Goal: Task Accomplishment & Management: Complete application form

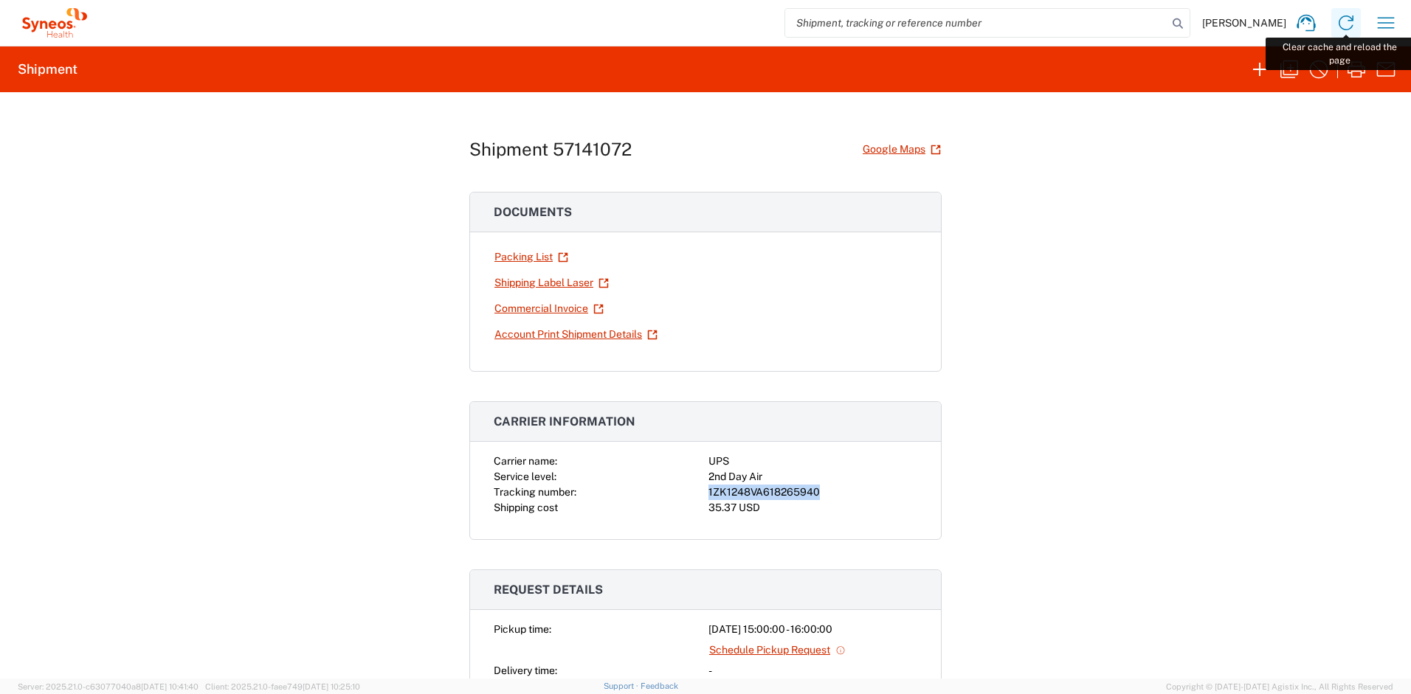
scroll to position [88, 0]
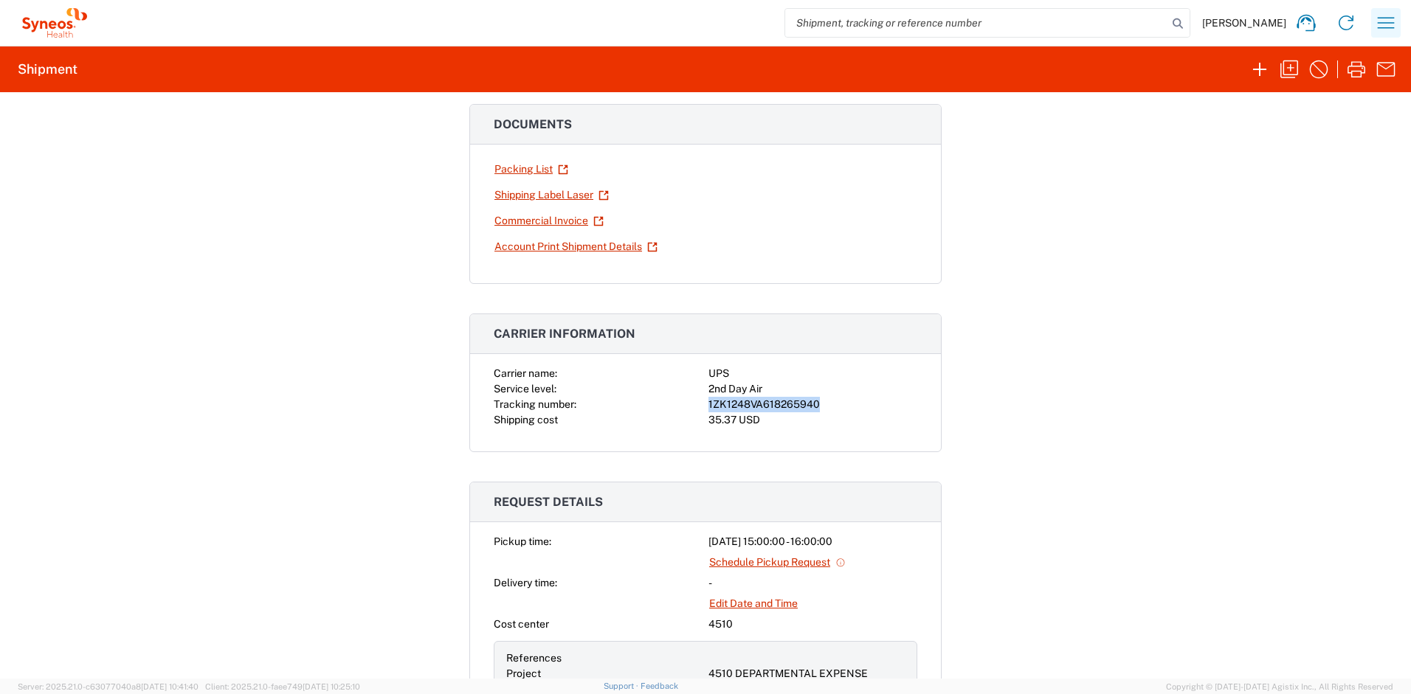
click at [1385, 26] on icon "button" at bounding box center [1386, 23] width 24 height 24
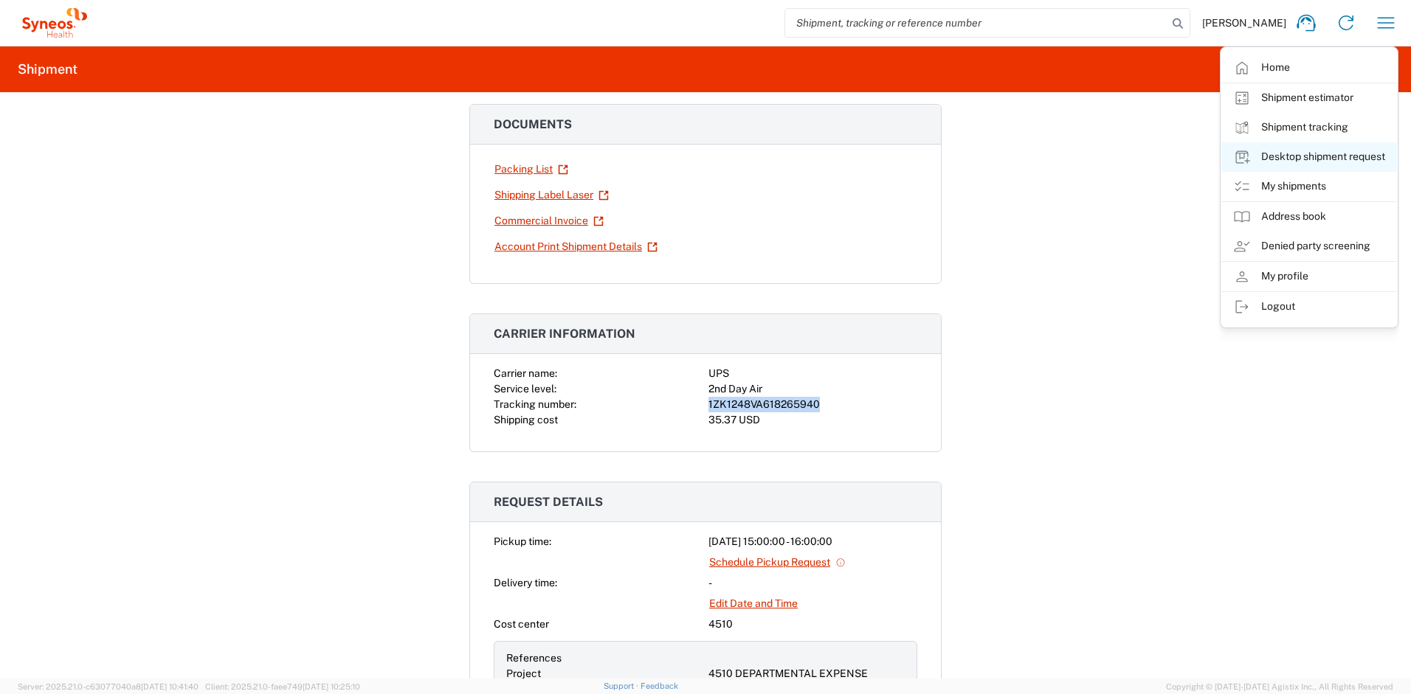
click at [1277, 151] on link "Desktop shipment request" at bounding box center [1309, 157] width 176 height 30
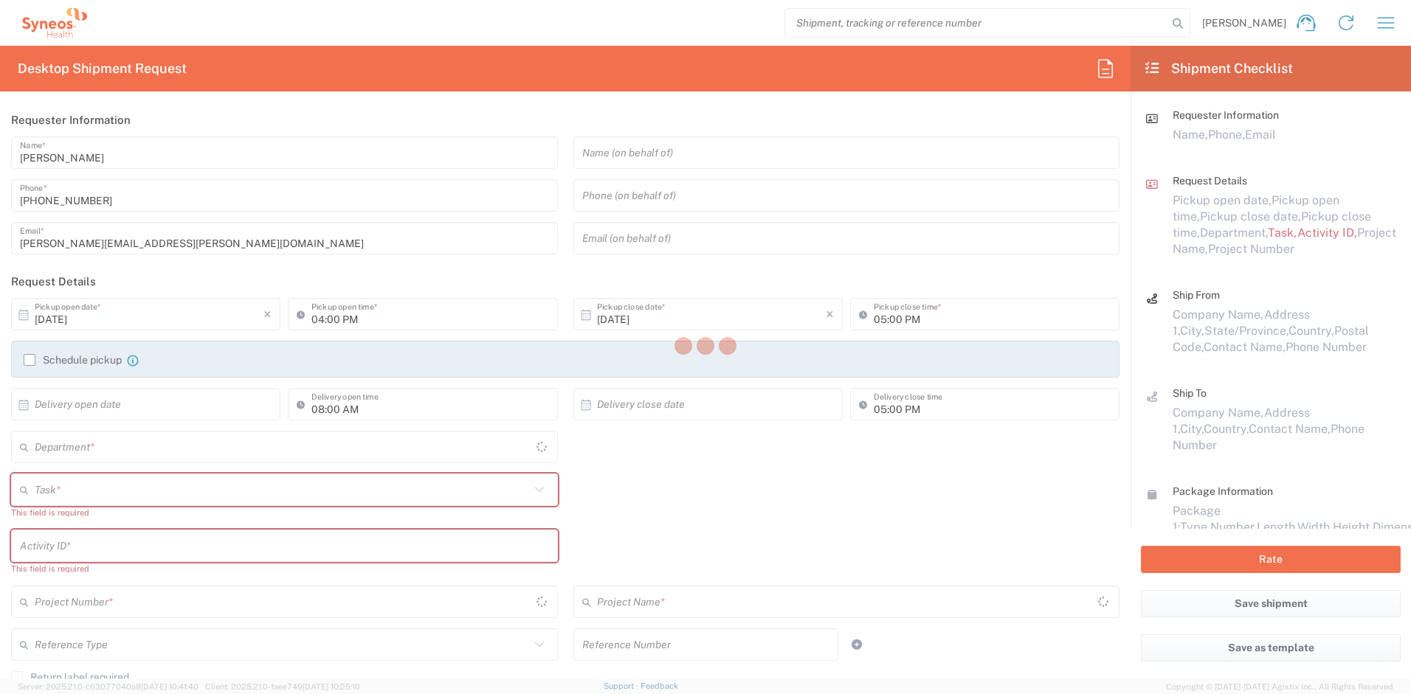
type input "[US_STATE]"
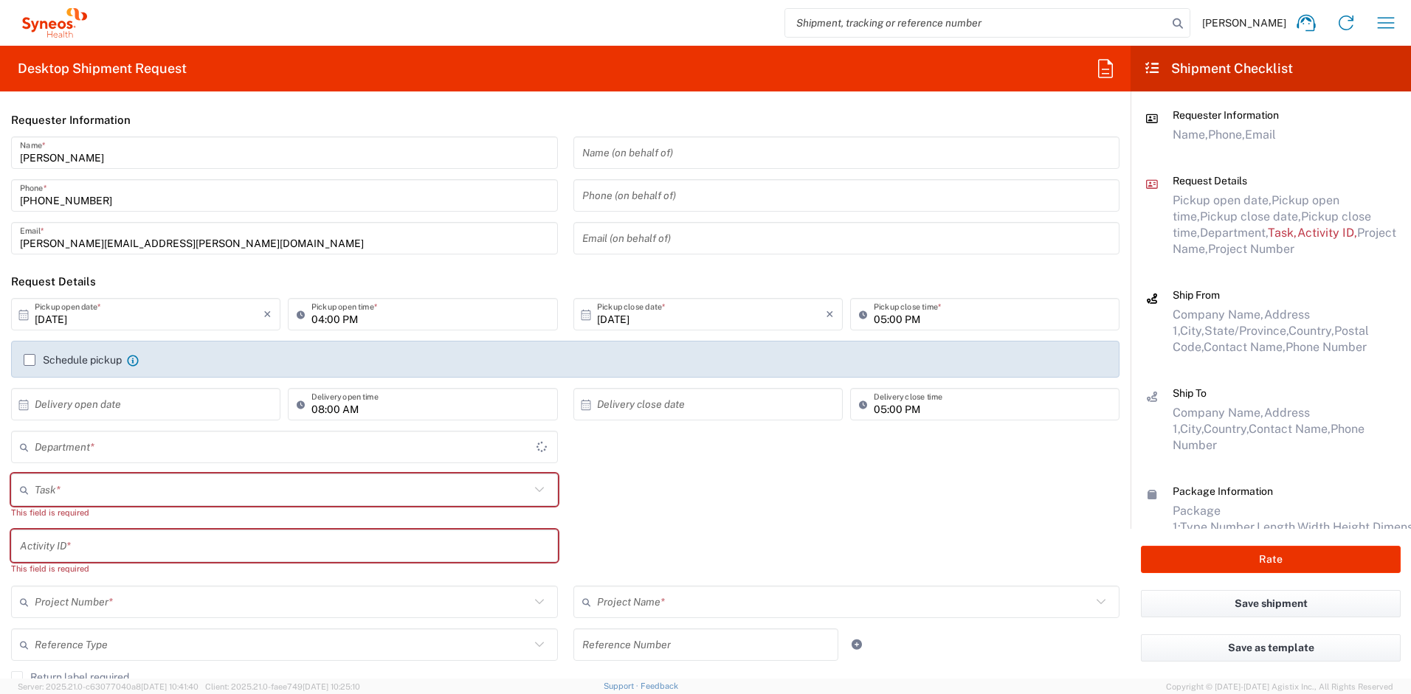
type input "4510"
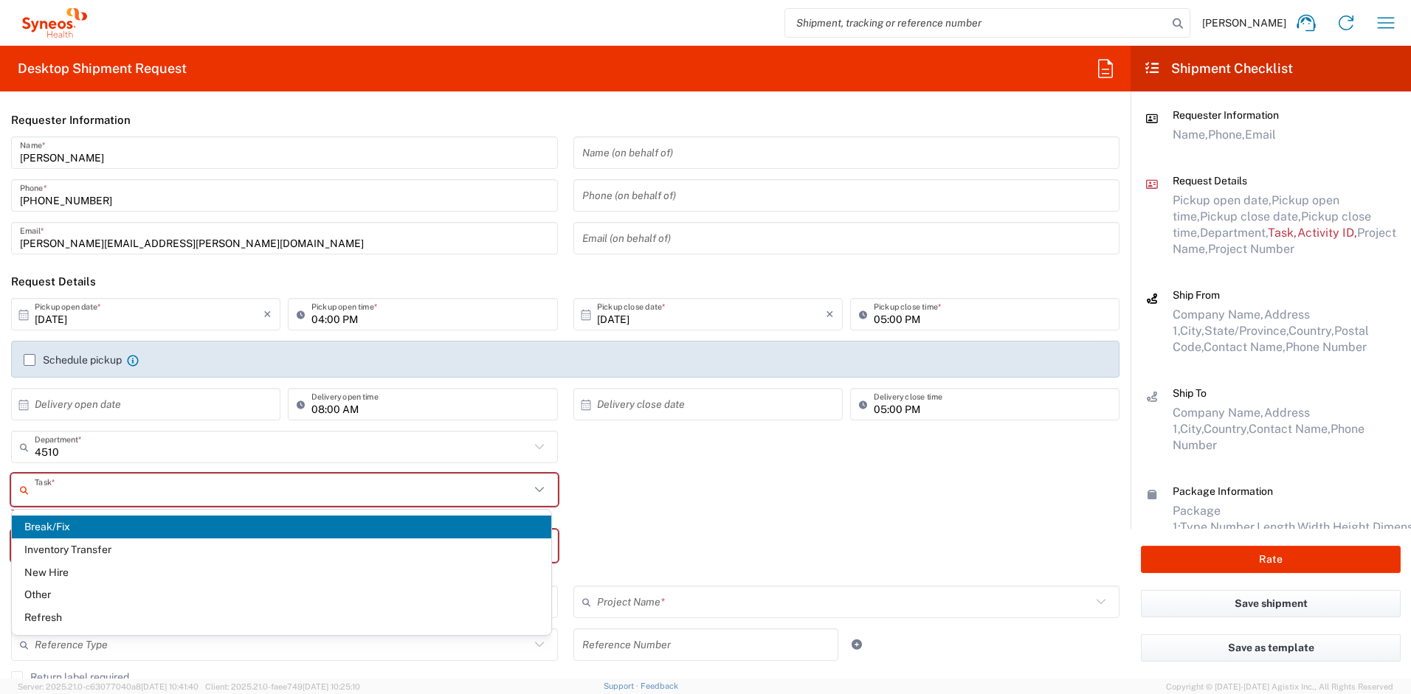
click at [127, 489] on input "text" at bounding box center [282, 490] width 495 height 26
click at [62, 524] on span "Break/Fix" at bounding box center [281, 527] width 539 height 23
type input "Break/Fix"
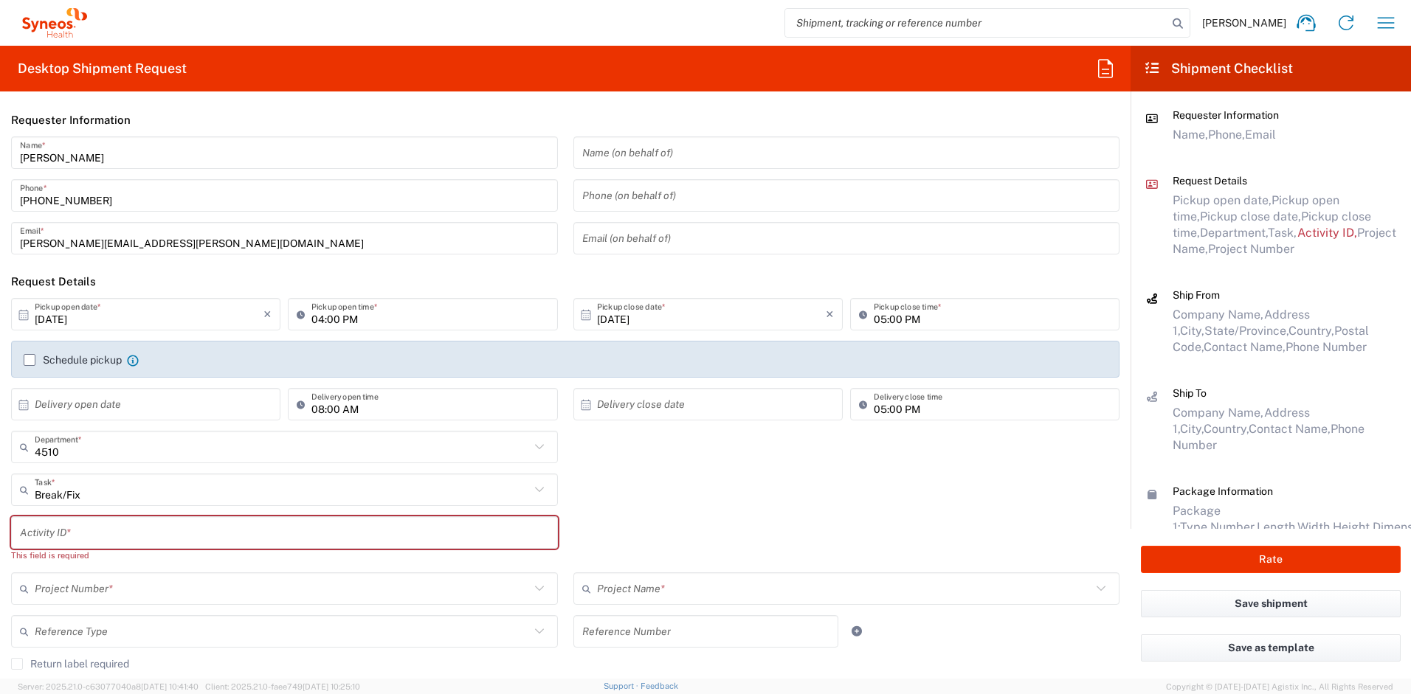
click at [67, 531] on input "text" at bounding box center [284, 533] width 529 height 26
paste input "INC2672830"
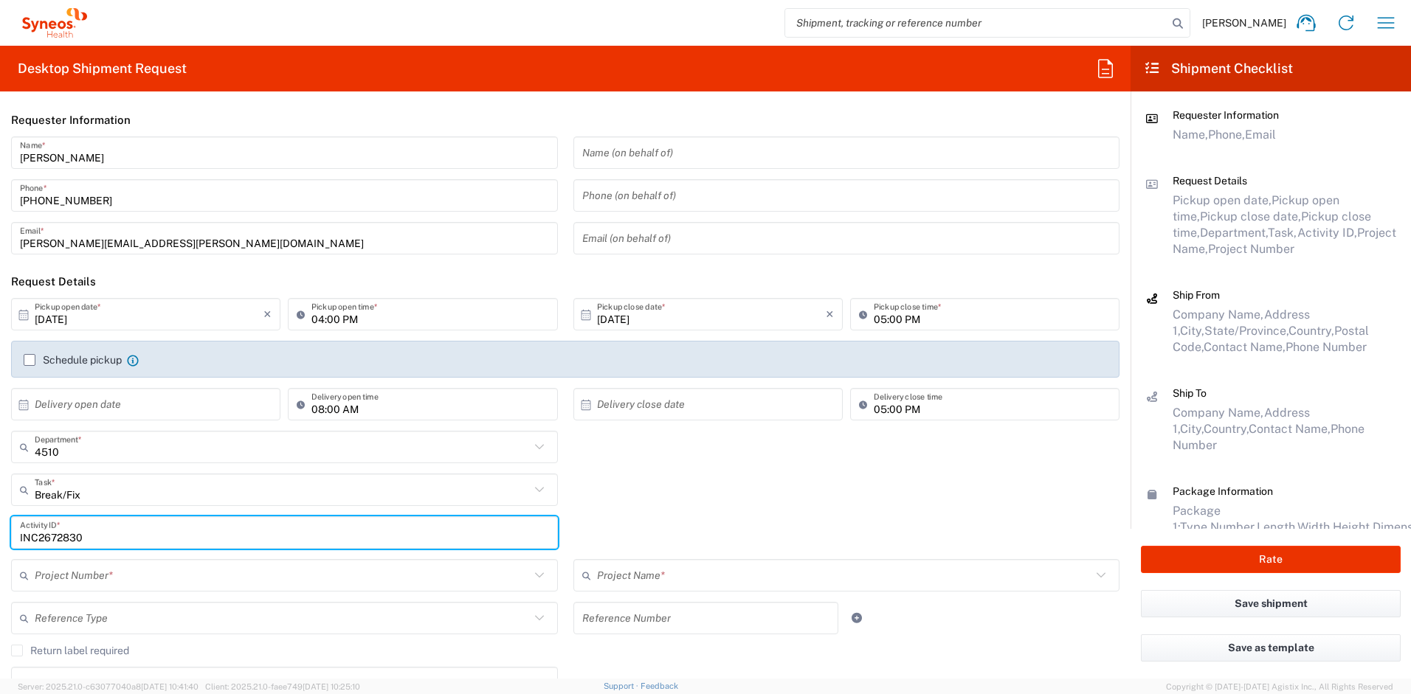
type input "INC2672830"
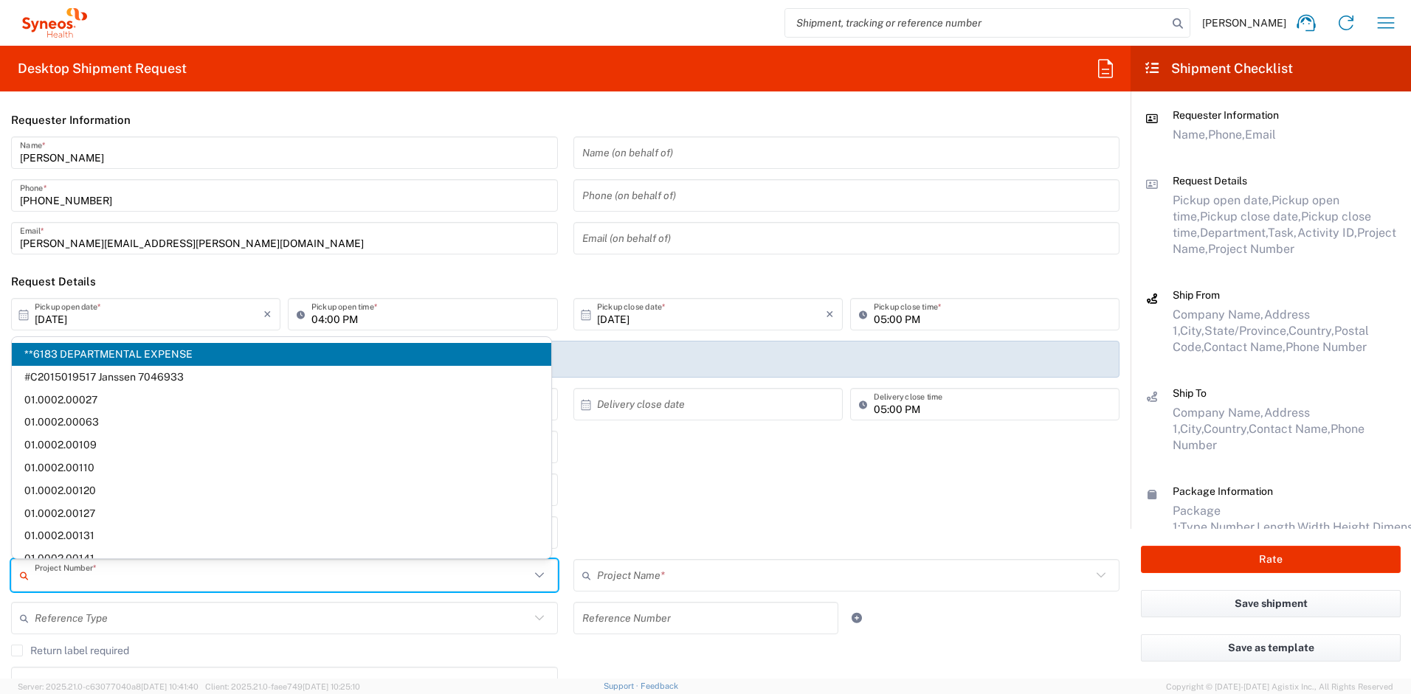
click at [83, 573] on input "text" at bounding box center [282, 576] width 495 height 26
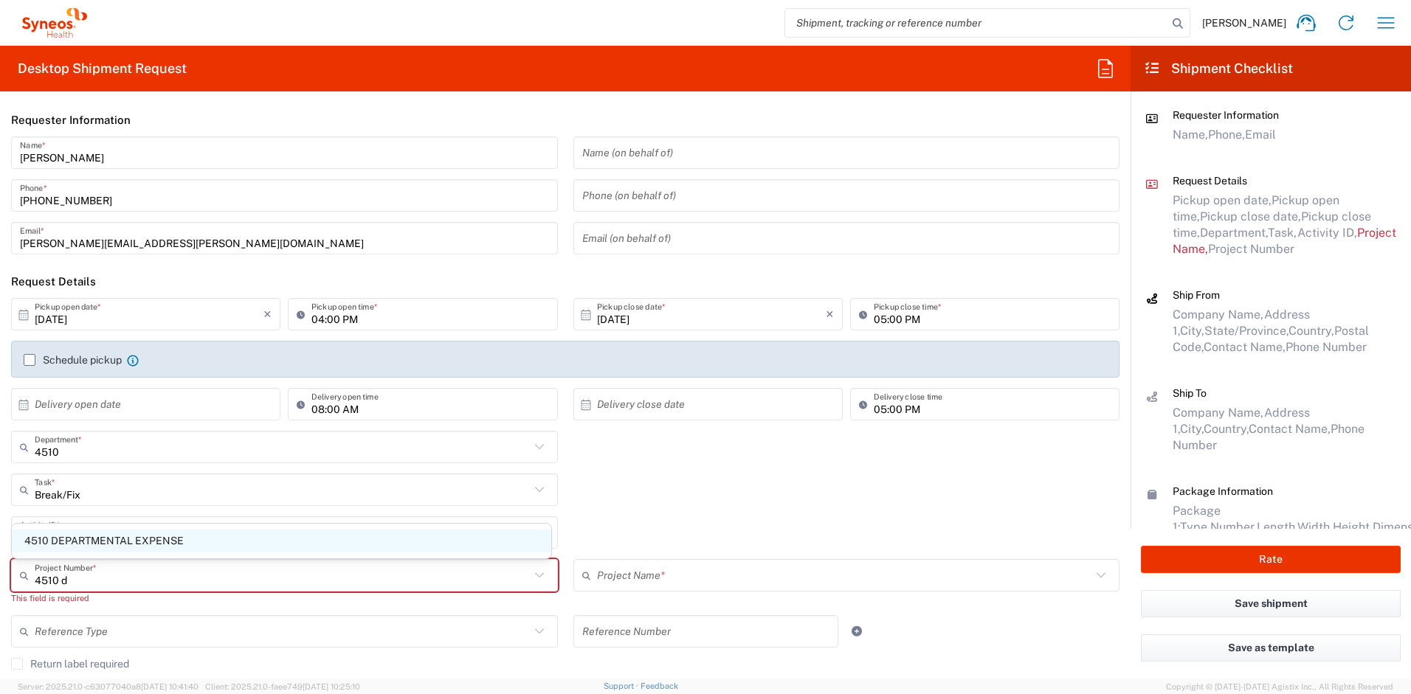
click at [99, 545] on span "4510 DEPARTMENTAL EXPENSE" at bounding box center [281, 541] width 539 height 23
type input "4510 DEPARTMENTAL EXPENSE"
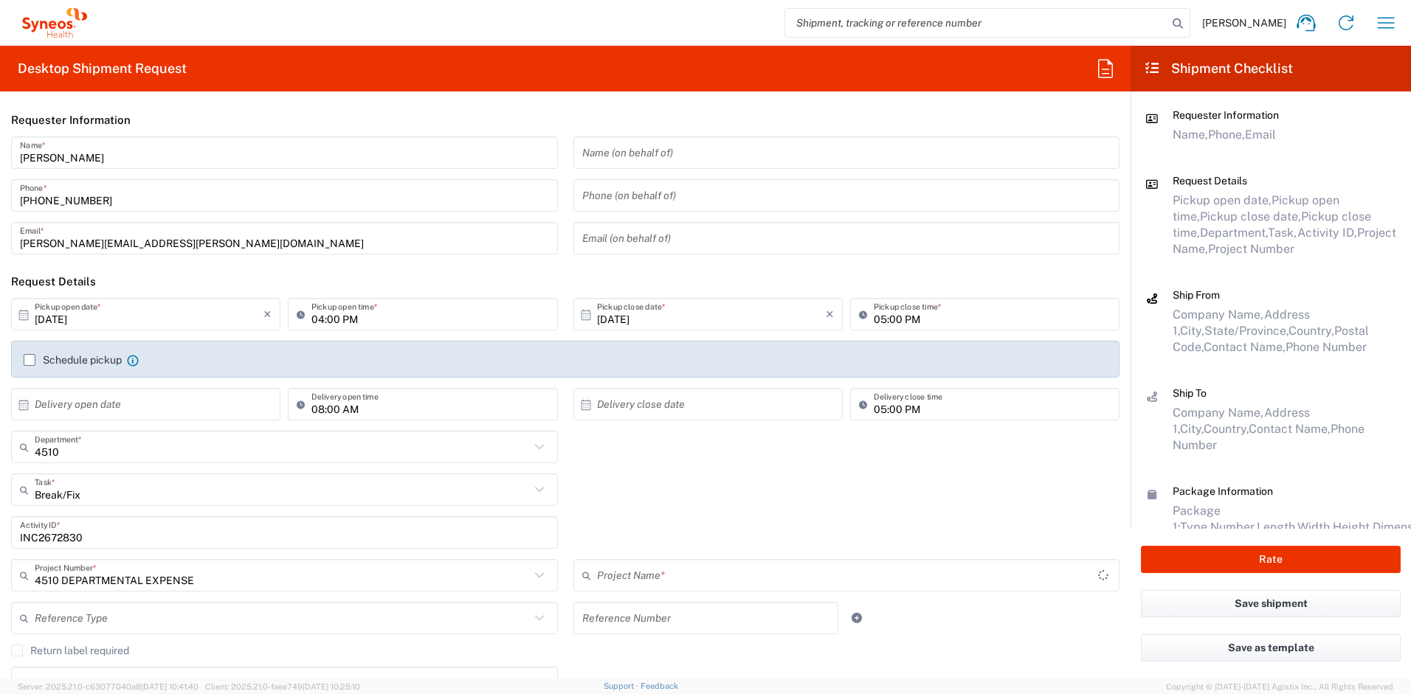
type input "4510 DEPARTMENTAL EXPENSE"
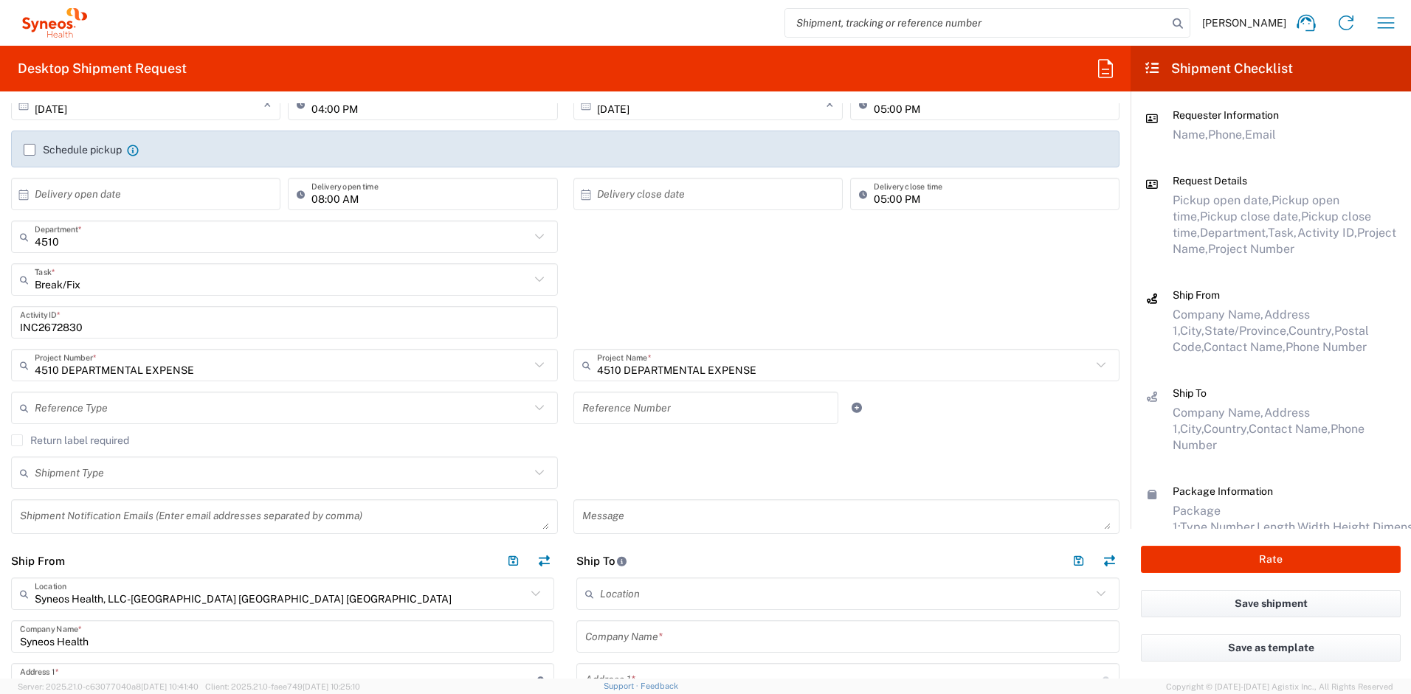
scroll to position [210, 0]
click at [24, 438] on label "Return label required" at bounding box center [70, 441] width 118 height 12
click at [17, 441] on input "Return label required" at bounding box center [17, 441] width 0 height 0
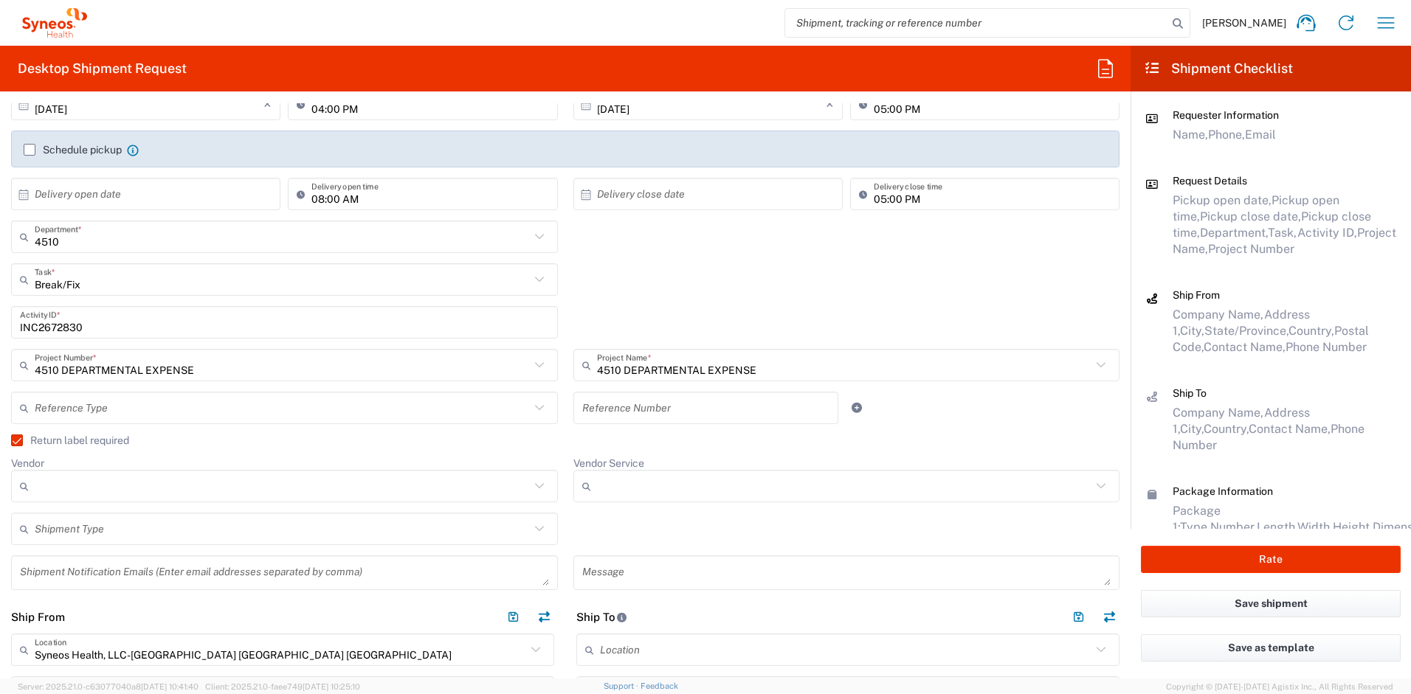
click at [69, 484] on input "Vendor" at bounding box center [282, 486] width 495 height 24
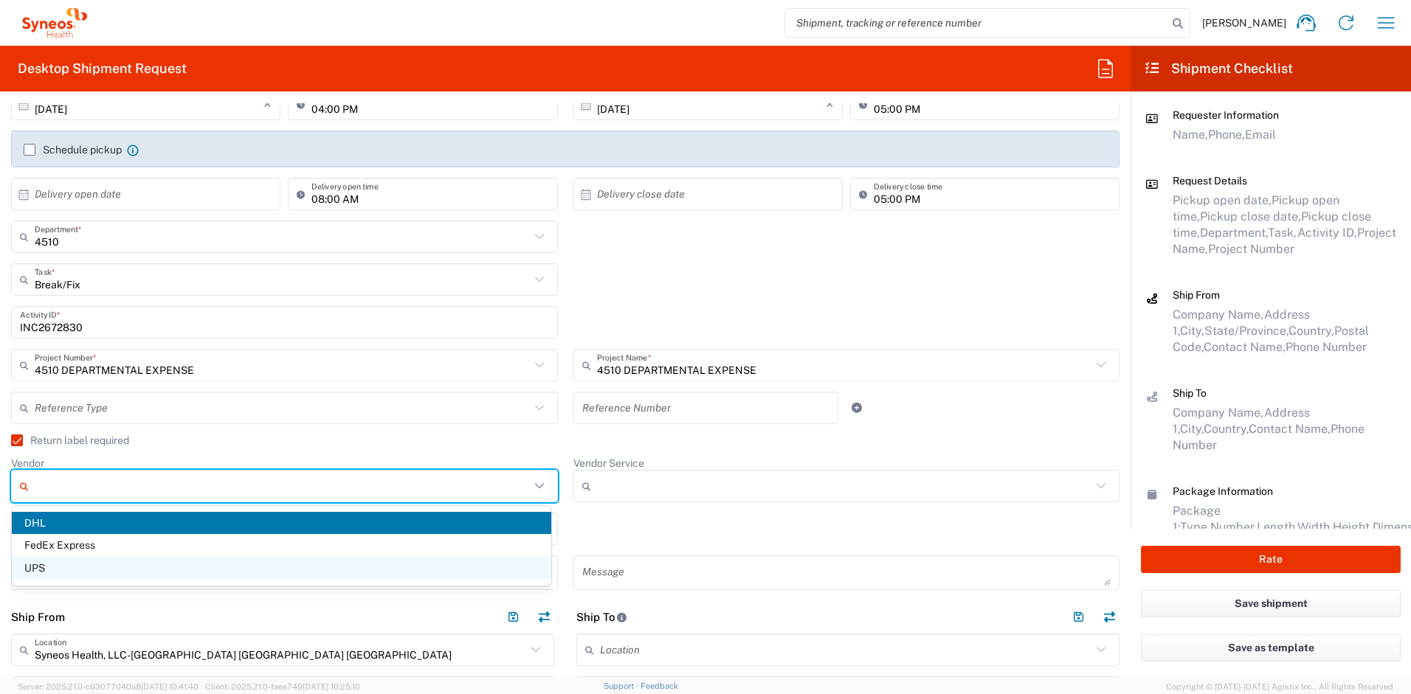
click at [60, 565] on span "UPS" at bounding box center [281, 568] width 539 height 23
type input "UPS"
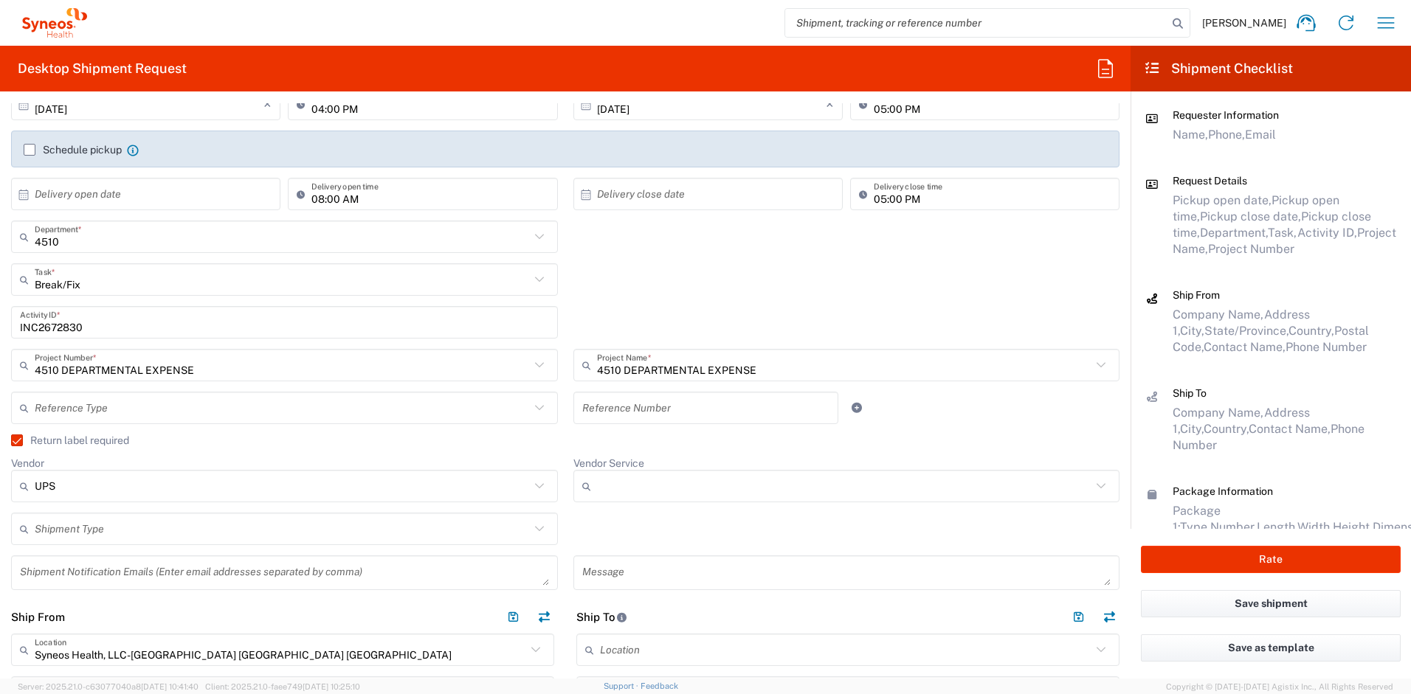
click at [608, 491] on input "Vendor Service" at bounding box center [844, 486] width 495 height 24
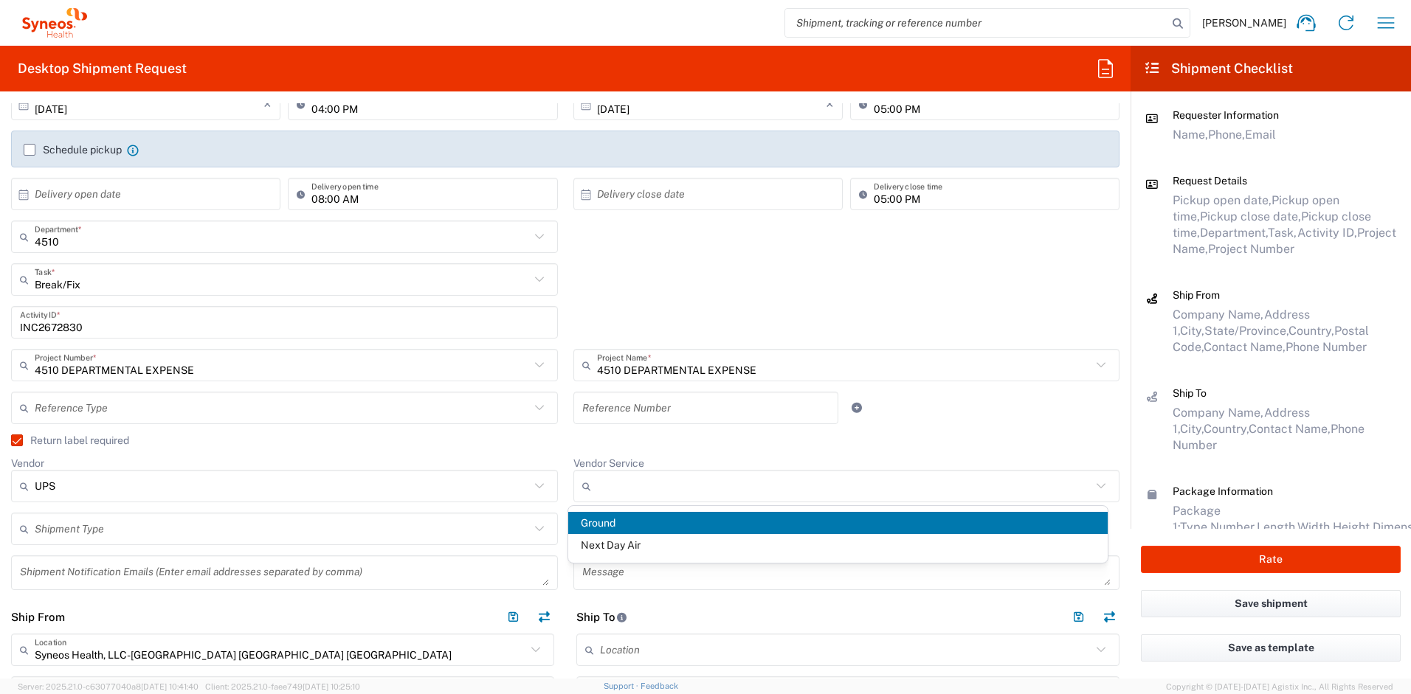
click at [604, 519] on span "Ground" at bounding box center [837, 523] width 539 height 23
type input "Ground"
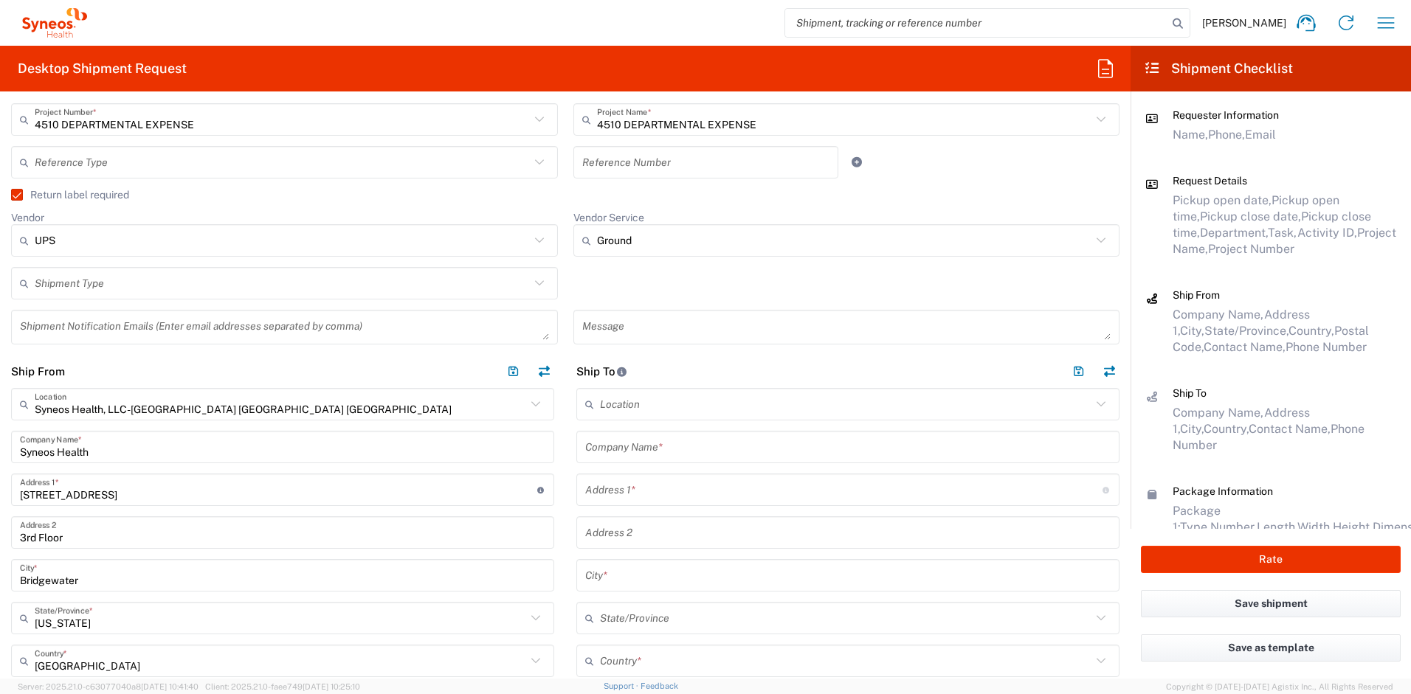
scroll to position [480, 0]
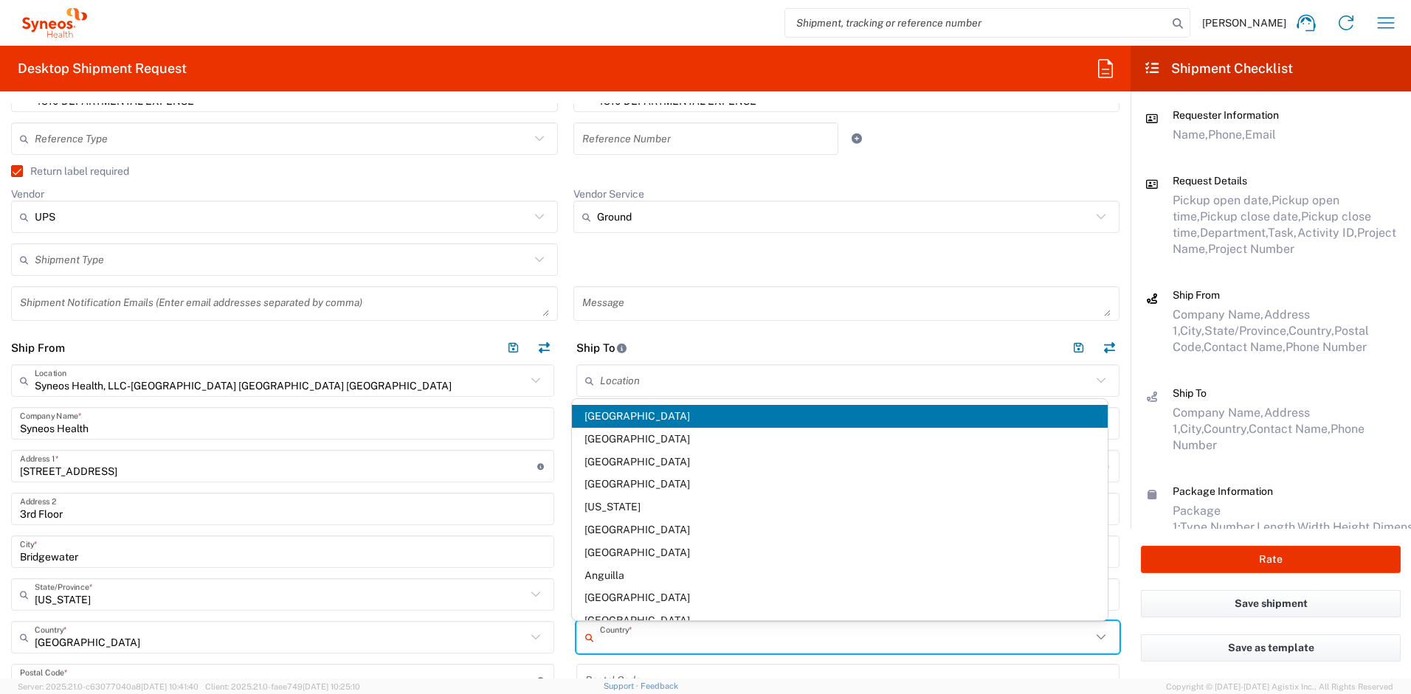
click at [654, 630] on input "text" at bounding box center [845, 638] width 491 height 26
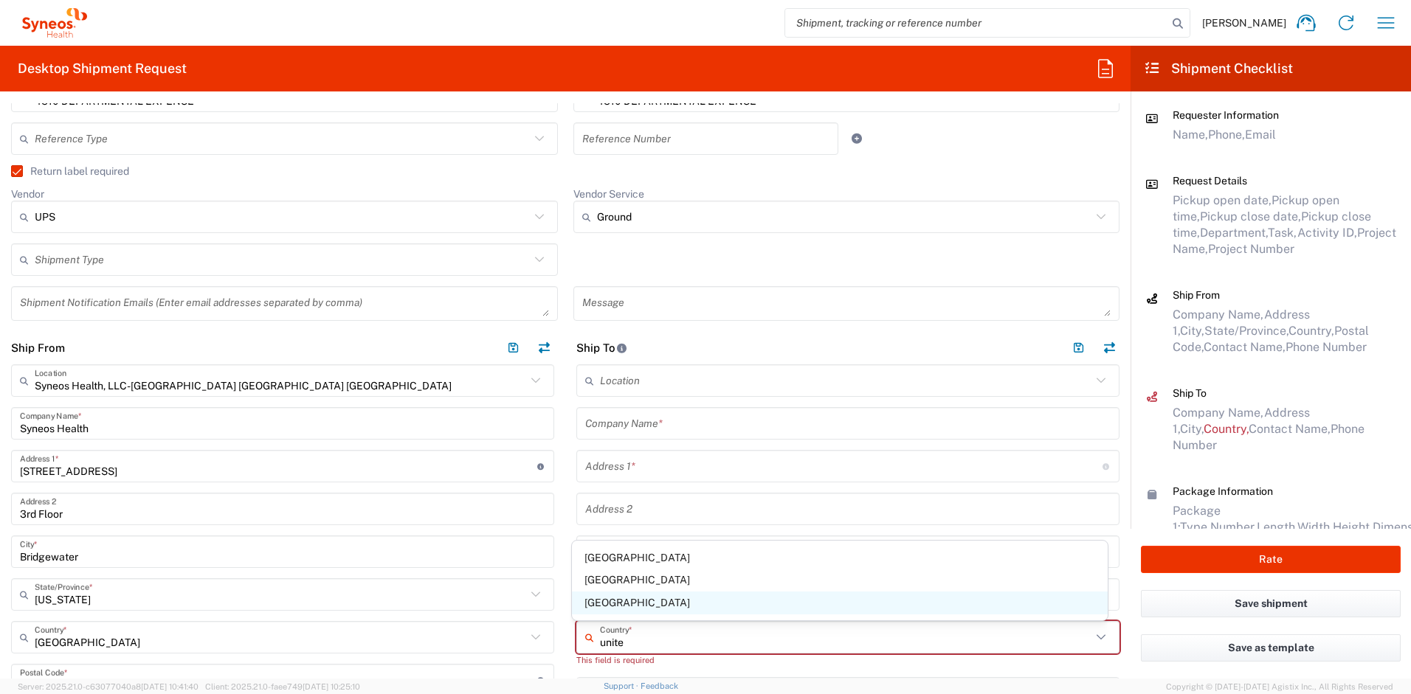
click at [614, 605] on span "[GEOGRAPHIC_DATA]" at bounding box center [840, 603] width 536 height 23
type input "[GEOGRAPHIC_DATA]"
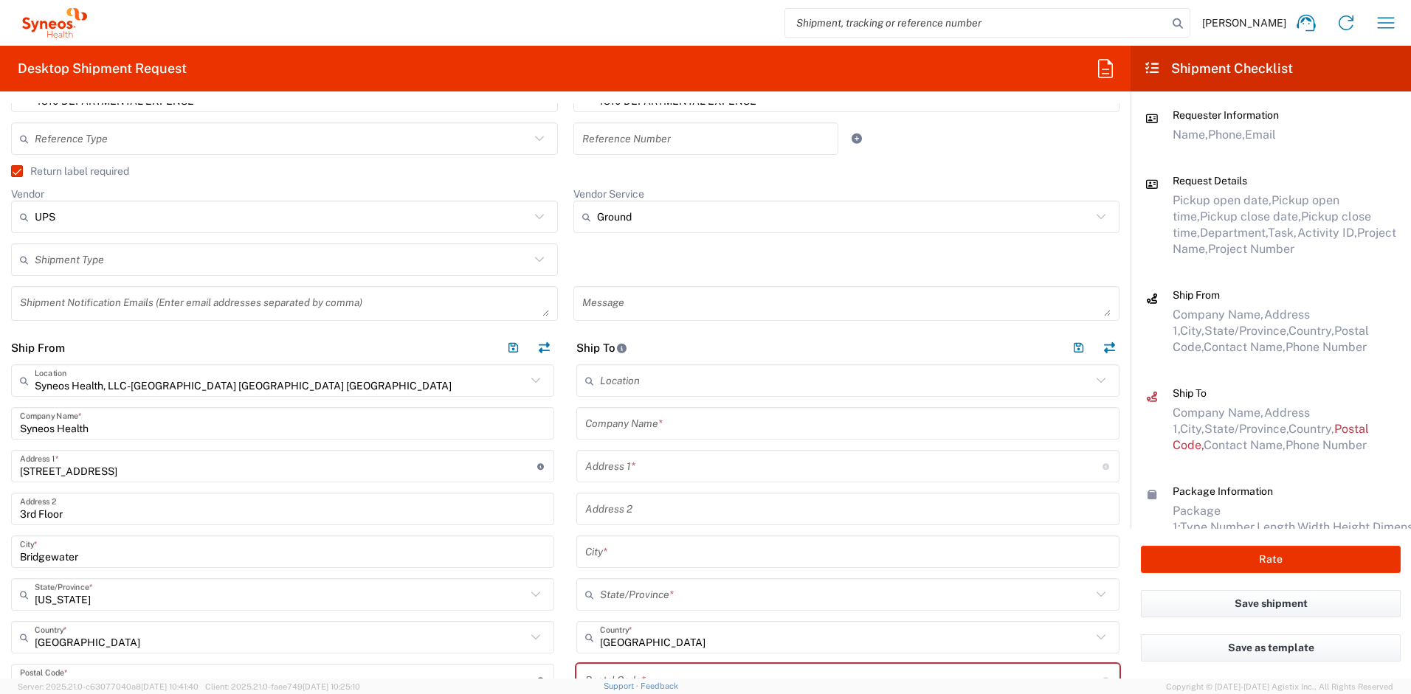
click at [638, 437] on div "Company Name *" at bounding box center [847, 423] width 543 height 32
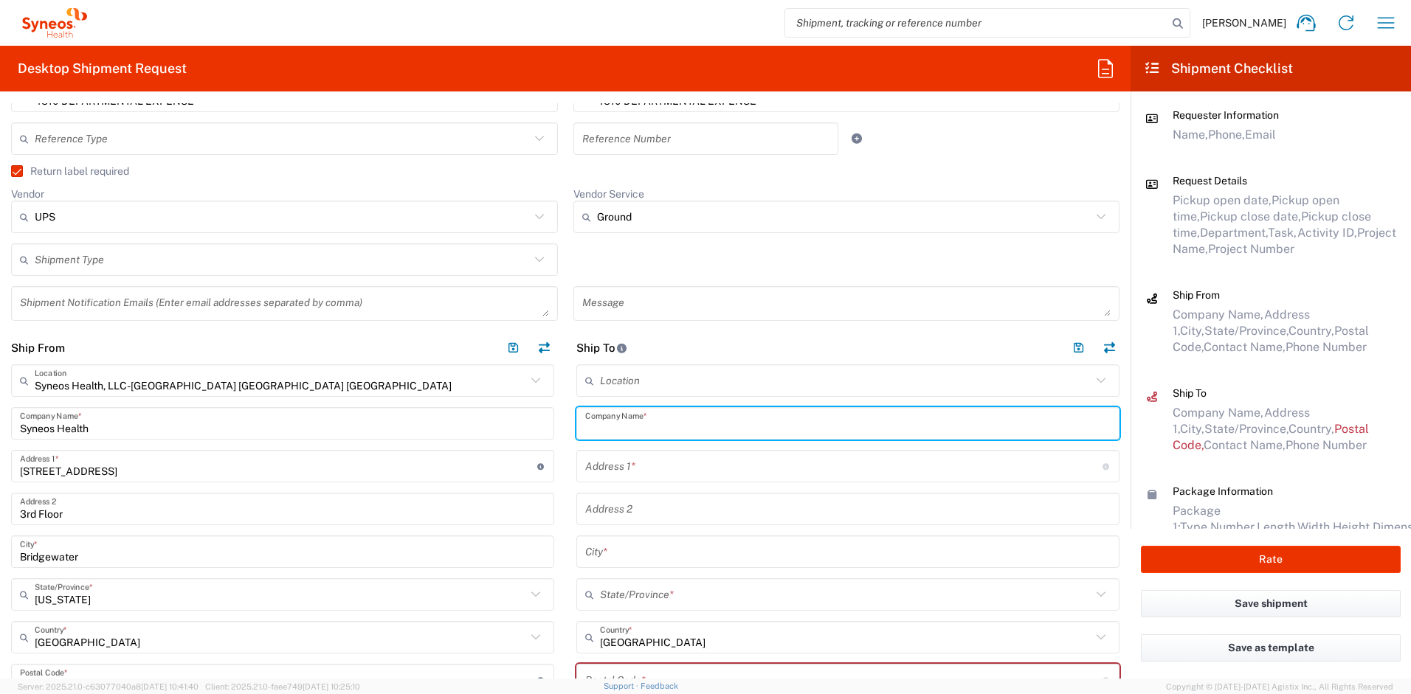
click at [619, 417] on input "text" at bounding box center [847, 424] width 525 height 26
paste input "[PERSON_NAME]"
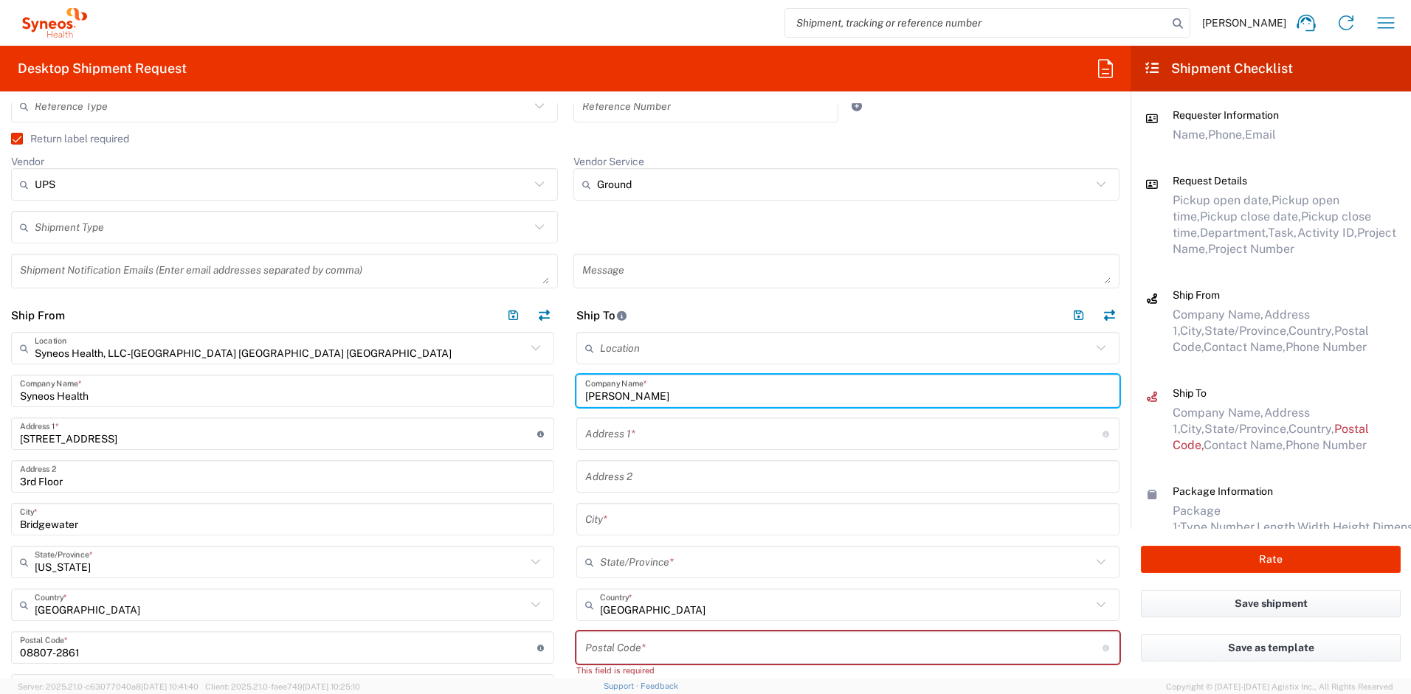
scroll to position [688, 0]
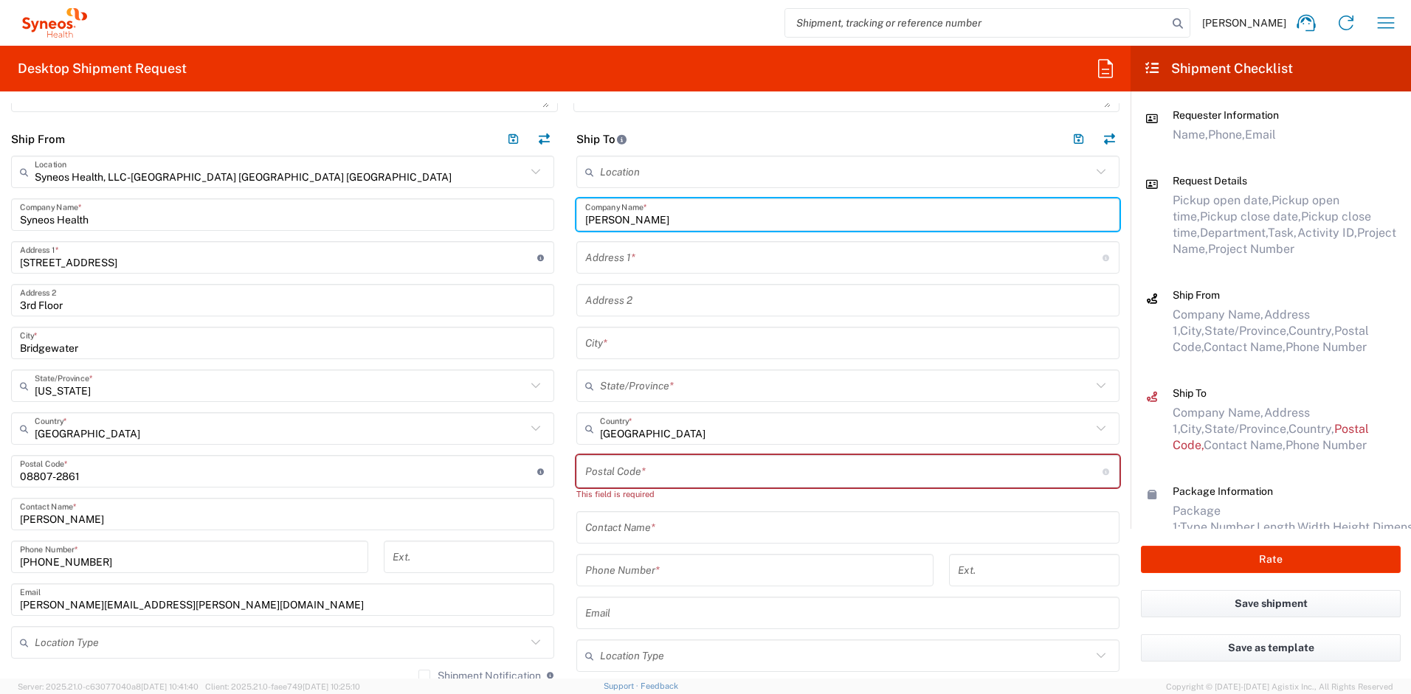
type input "[PERSON_NAME]"
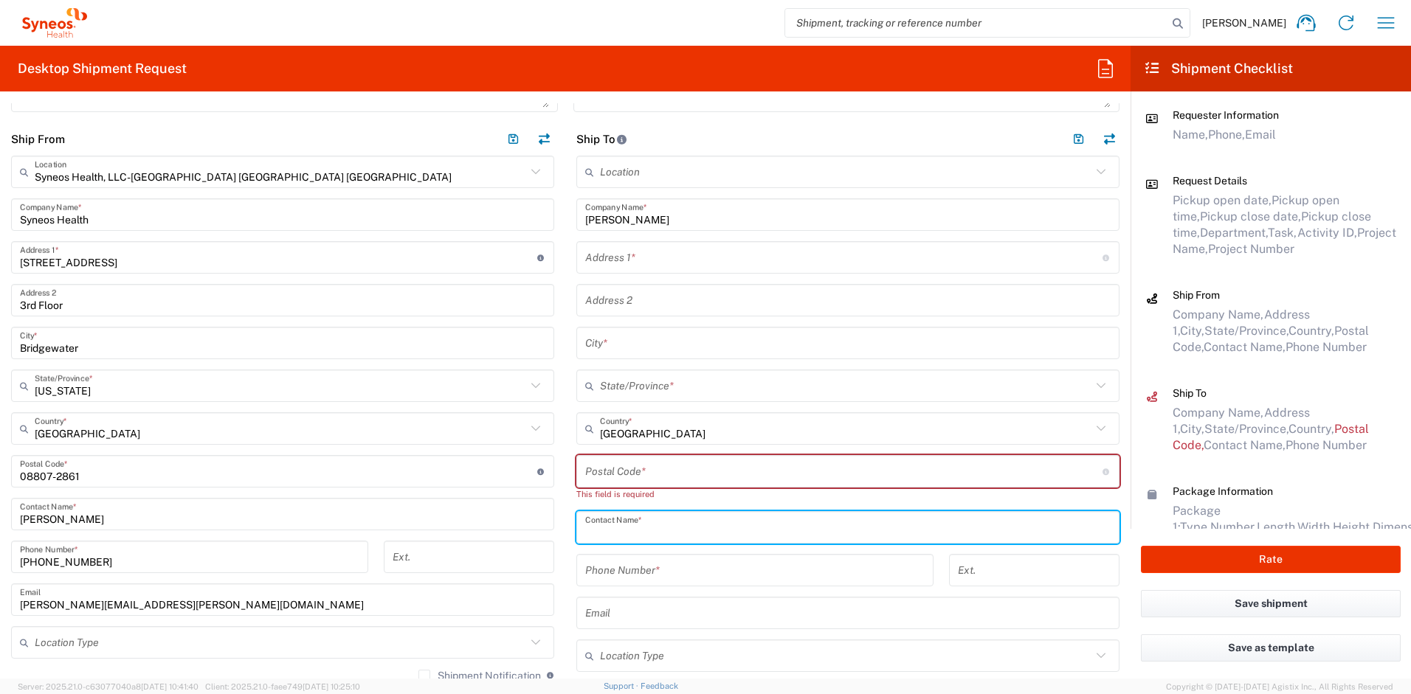
click at [619, 531] on input "text" at bounding box center [847, 528] width 525 height 26
paste input "[PERSON_NAME]"
type input "[PERSON_NAME]"
click at [632, 260] on input "text" at bounding box center [843, 258] width 517 height 26
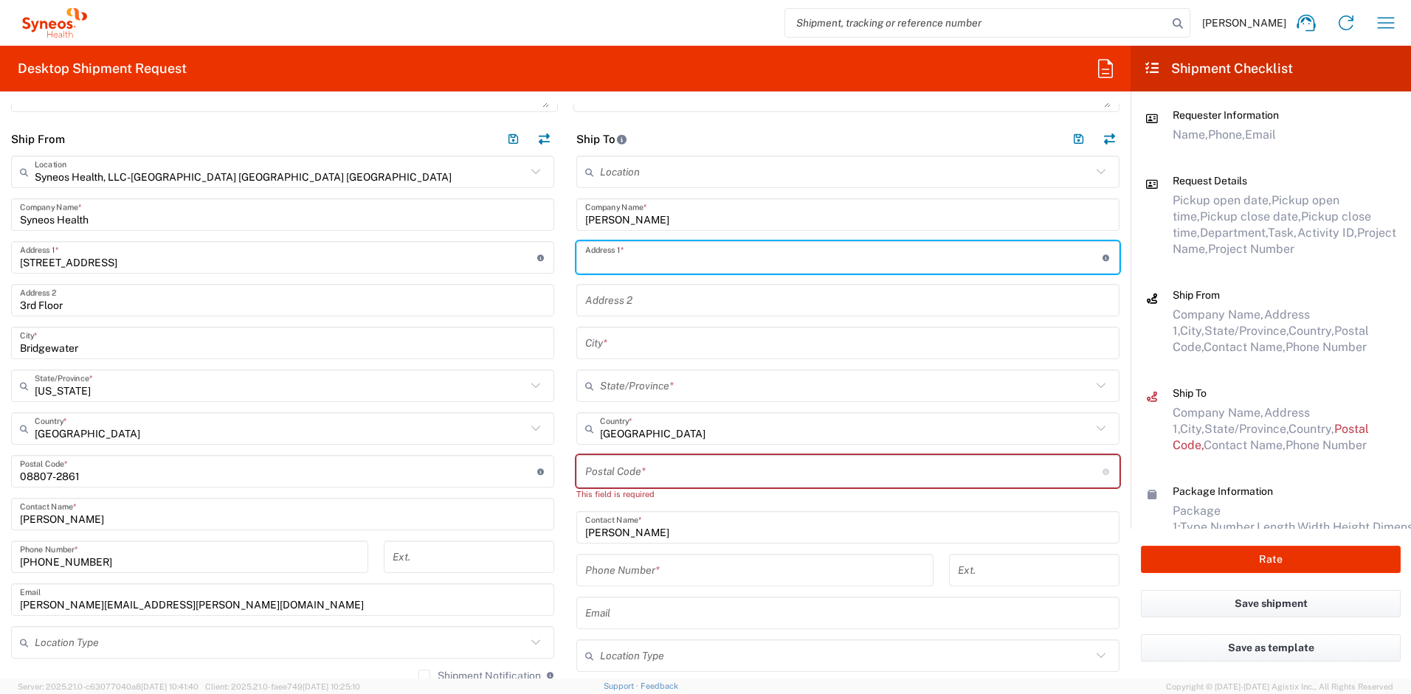
paste input "[STREET_ADDRESS]"
type input "[STREET_ADDRESS]"
click at [628, 345] on input "text" at bounding box center [847, 344] width 525 height 26
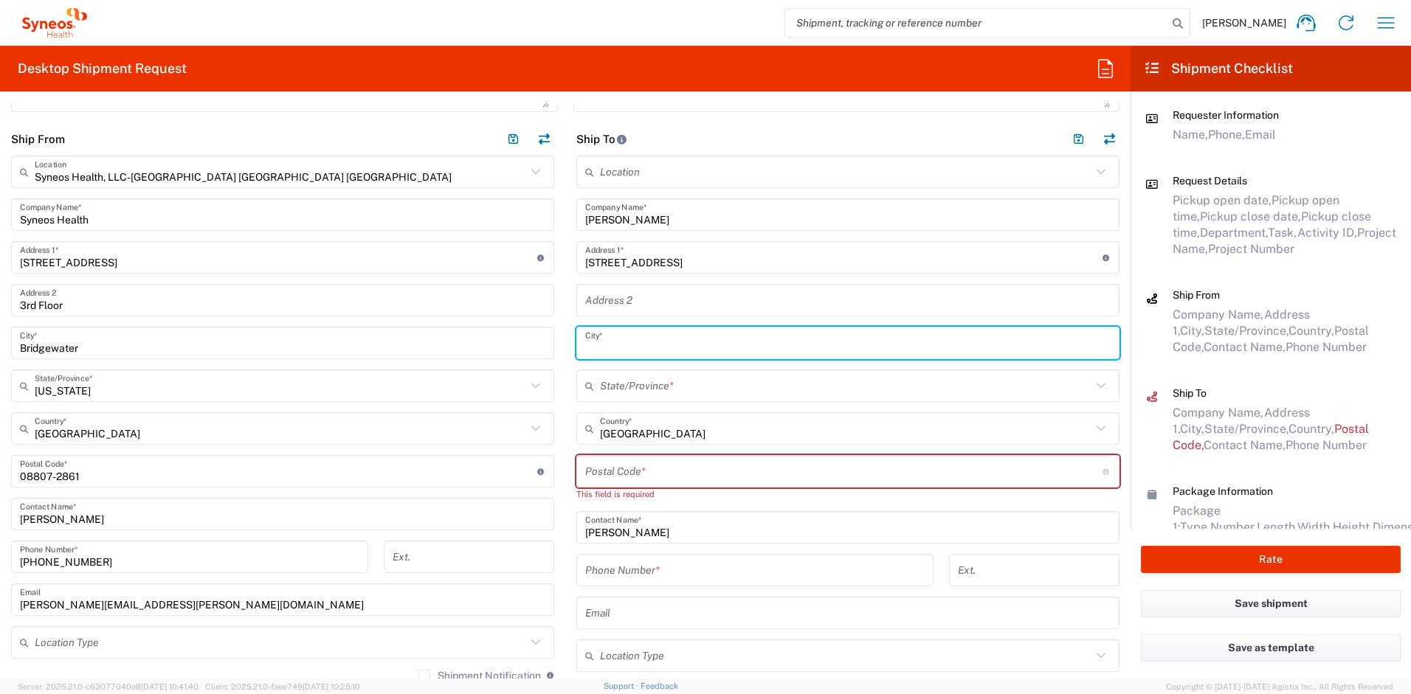
paste input "Debary"
type input "Debary"
click at [638, 390] on input "text" at bounding box center [845, 386] width 491 height 26
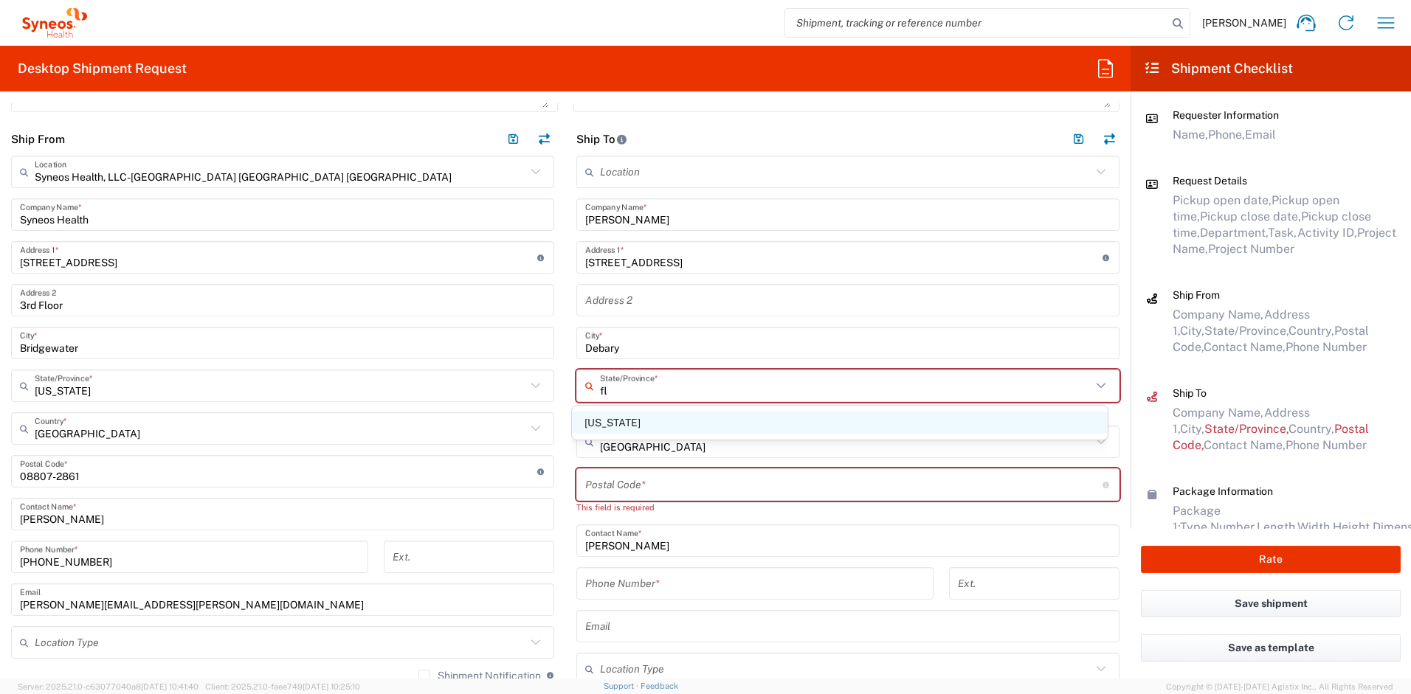
click at [616, 420] on span "[US_STATE]" at bounding box center [840, 423] width 536 height 23
type input "[US_STATE]"
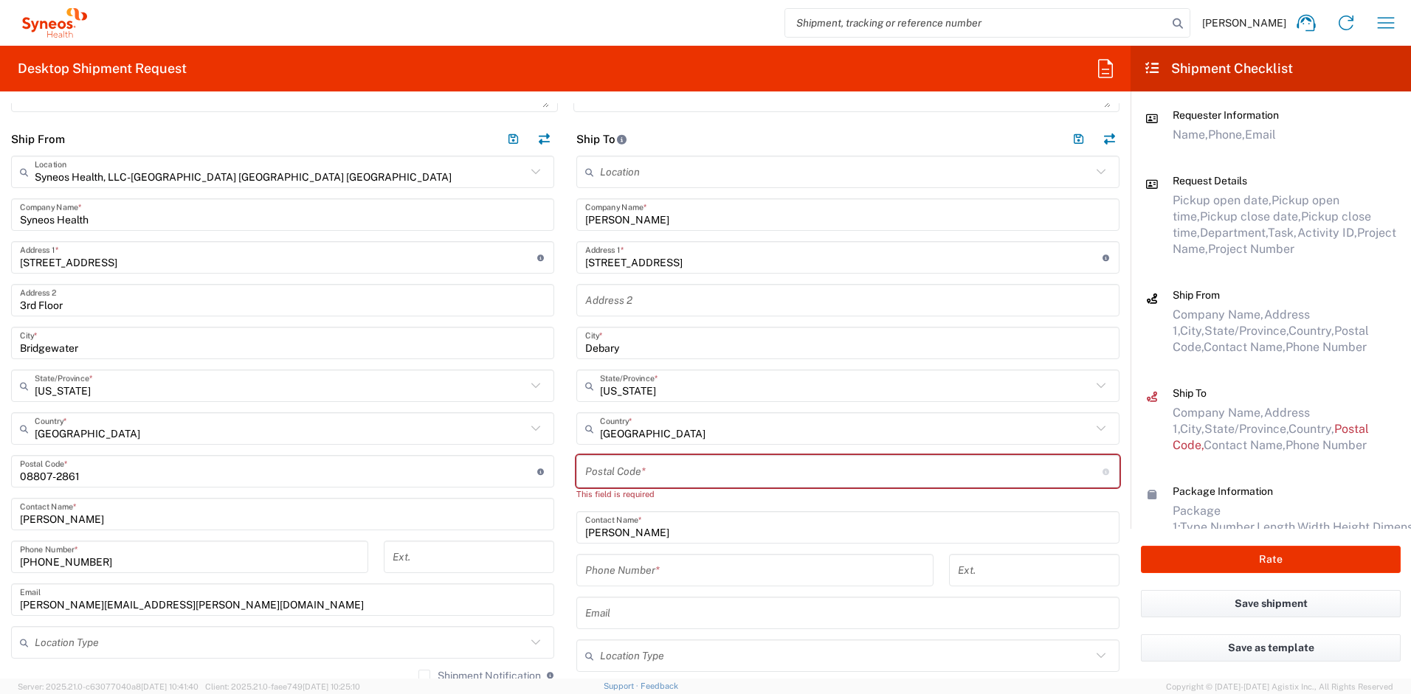
click at [612, 462] on input "undefined" at bounding box center [843, 472] width 517 height 26
paste input "32713"
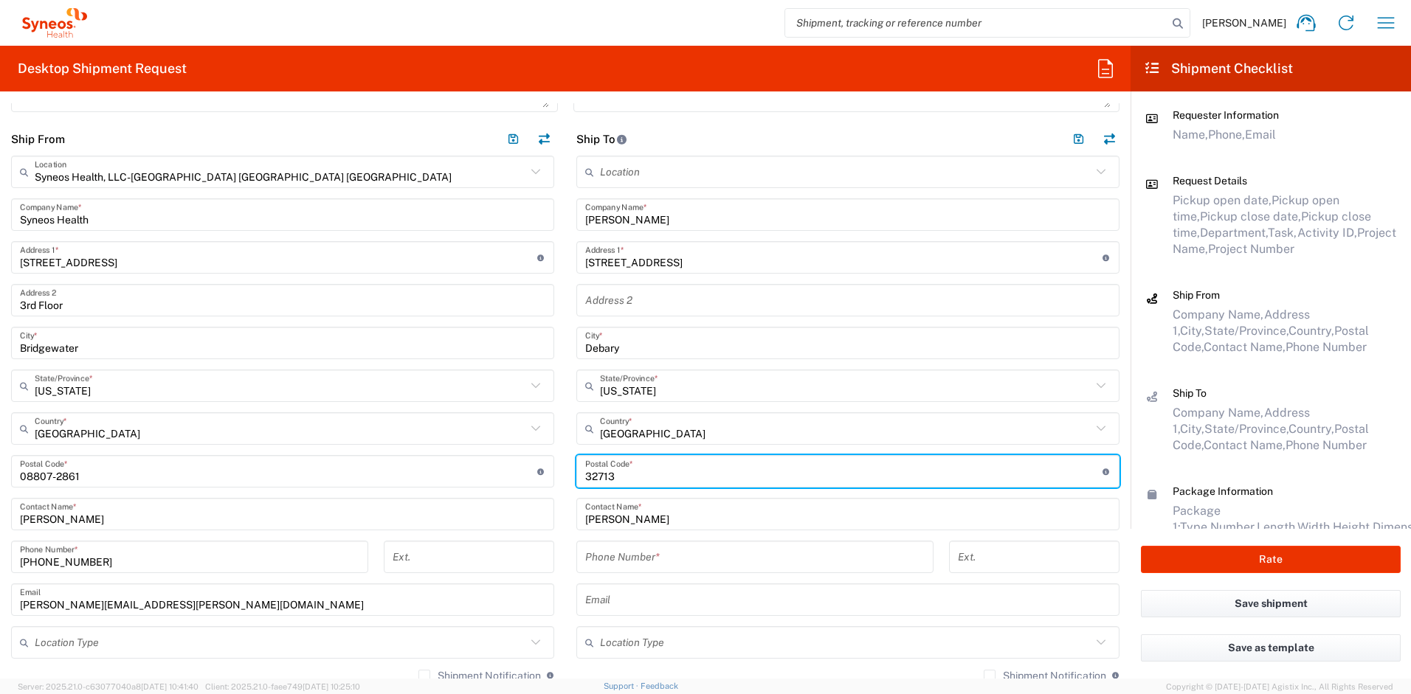
type input "32713"
click at [628, 560] on input "tel" at bounding box center [754, 558] width 339 height 26
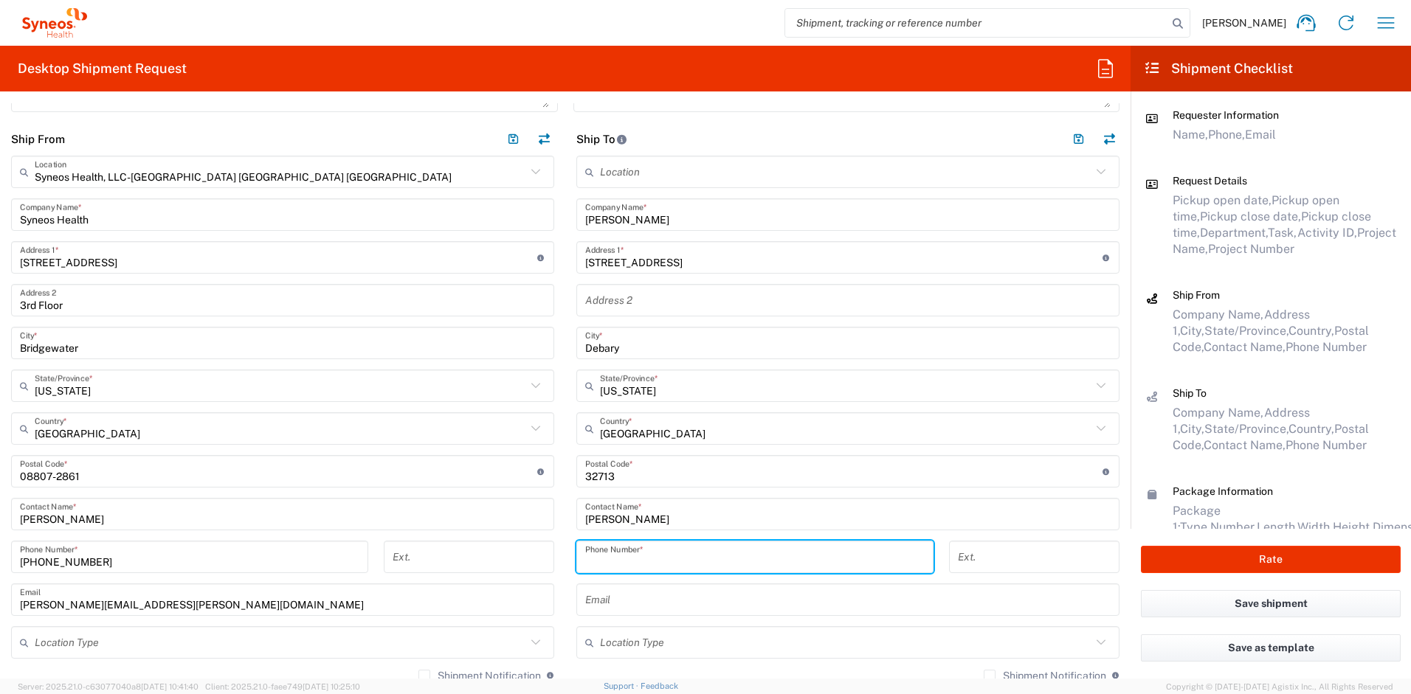
paste input "8134518962"
type input "8134518962"
click at [717, 597] on input "text" at bounding box center [847, 597] width 525 height 26
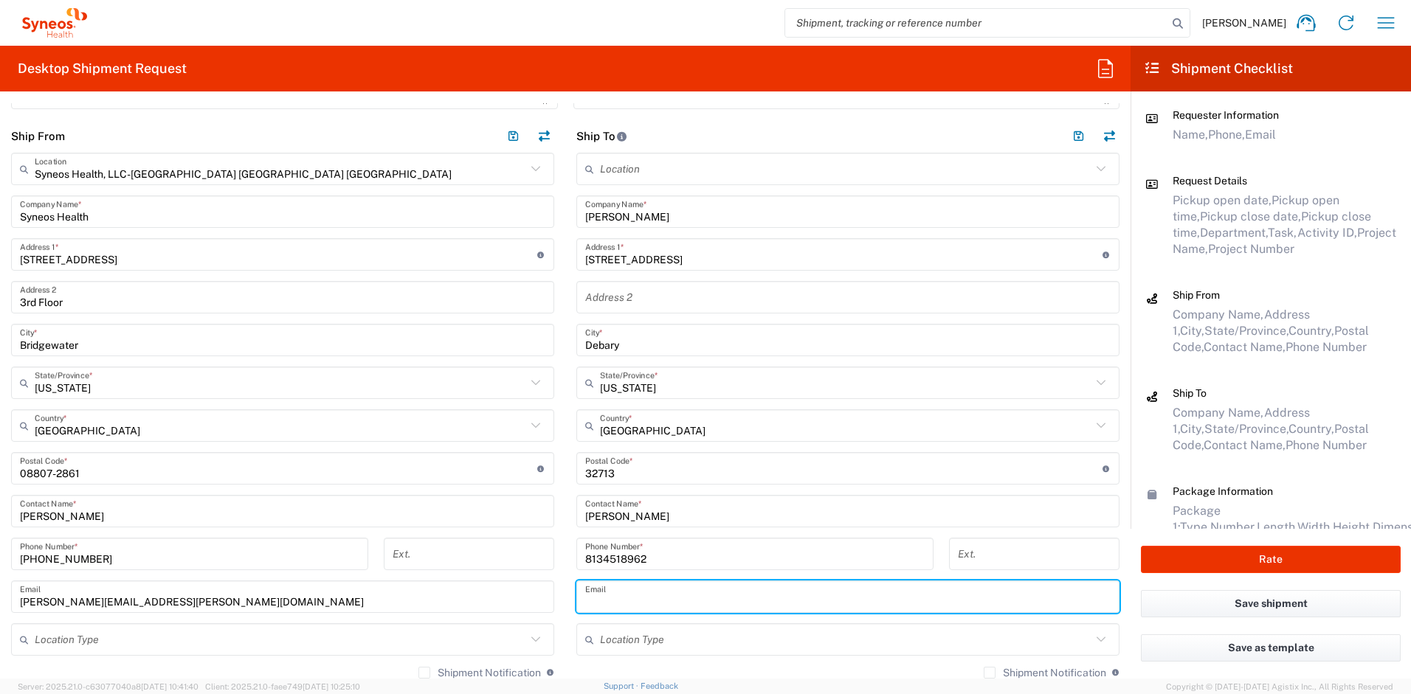
click at [669, 596] on input "text" at bounding box center [847, 597] width 525 height 26
paste input "[EMAIL_ADDRESS][DOMAIN_NAME]"
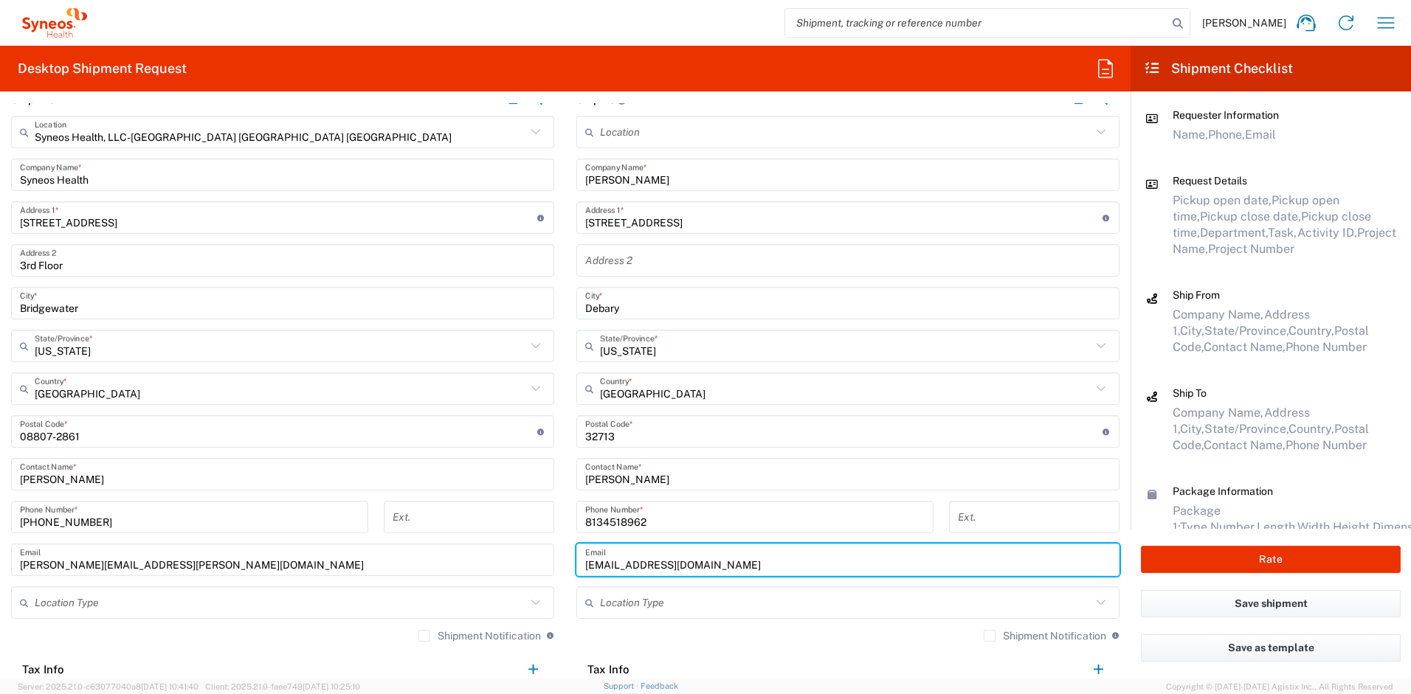
scroll to position [729, 0]
type input "[EMAIL_ADDRESS][DOMAIN_NAME]"
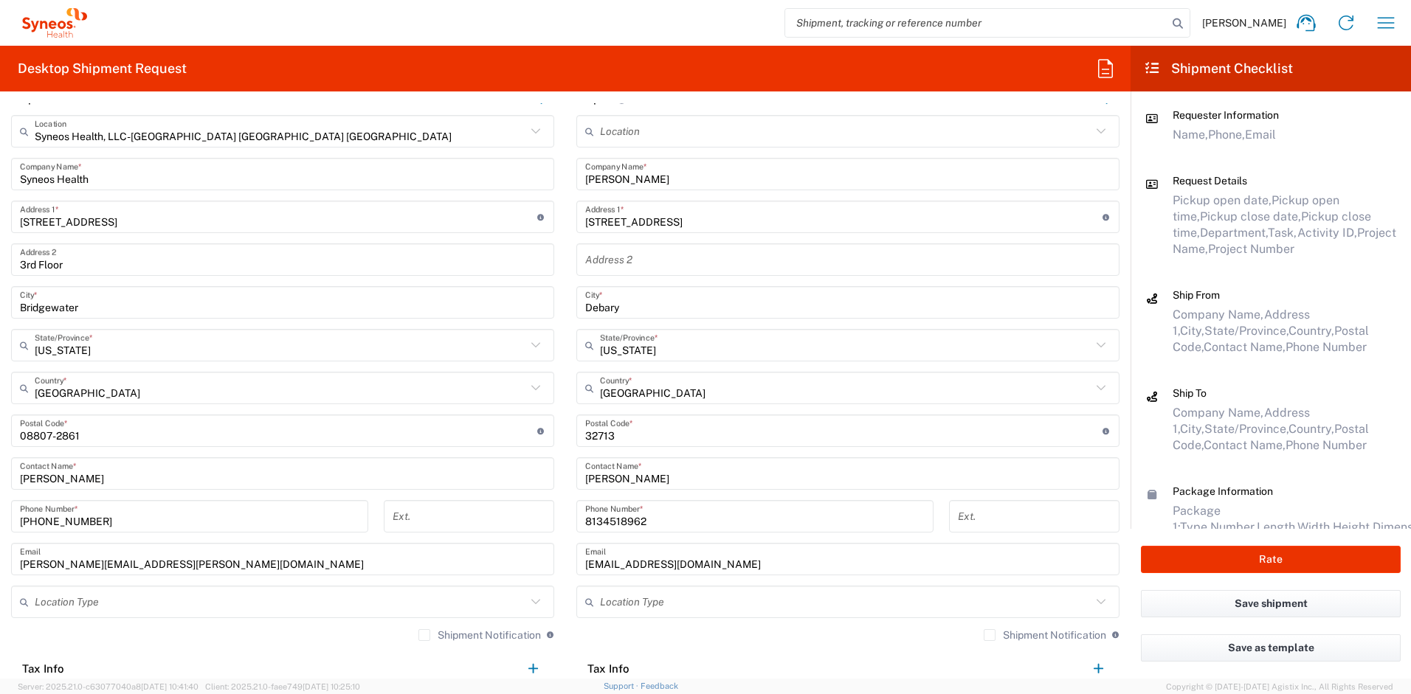
click at [984, 633] on label "Shipment Notification" at bounding box center [1045, 635] width 122 height 12
click at [990, 635] on input "Shipment Notification" at bounding box center [990, 635] width 0 height 0
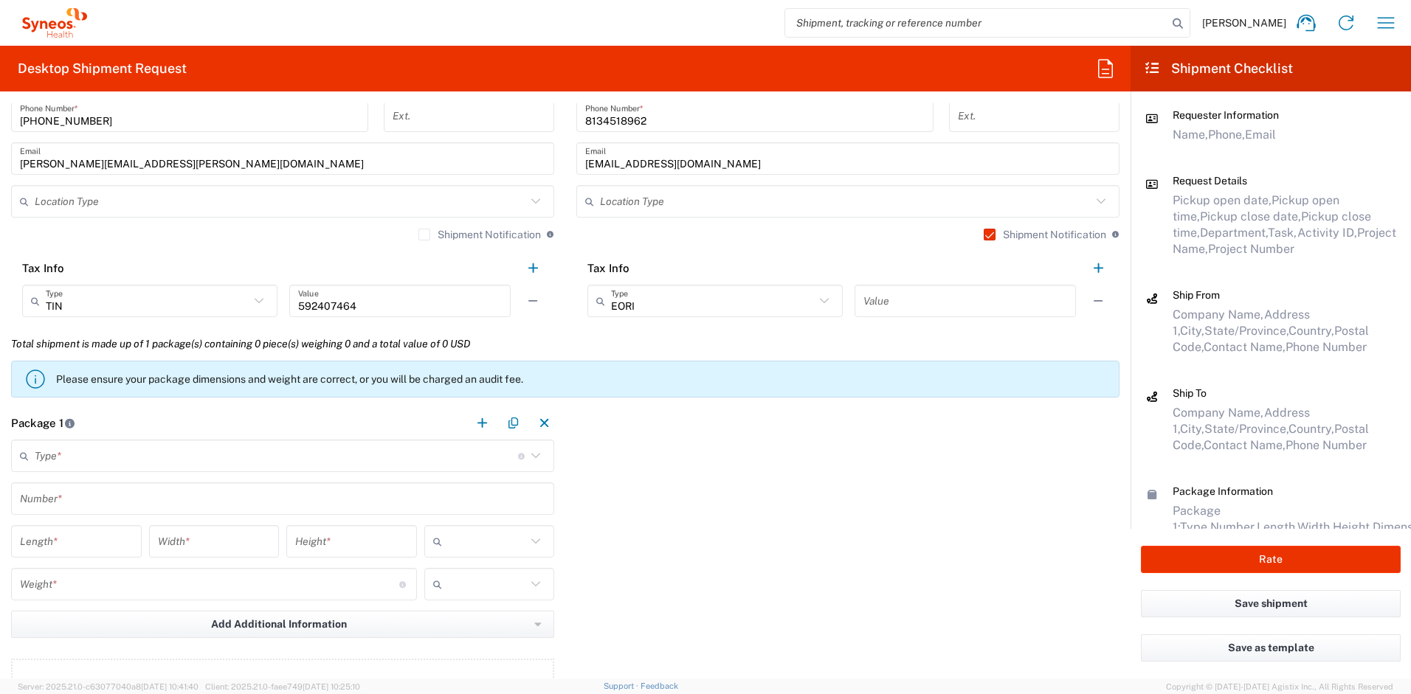
scroll to position [1144, 0]
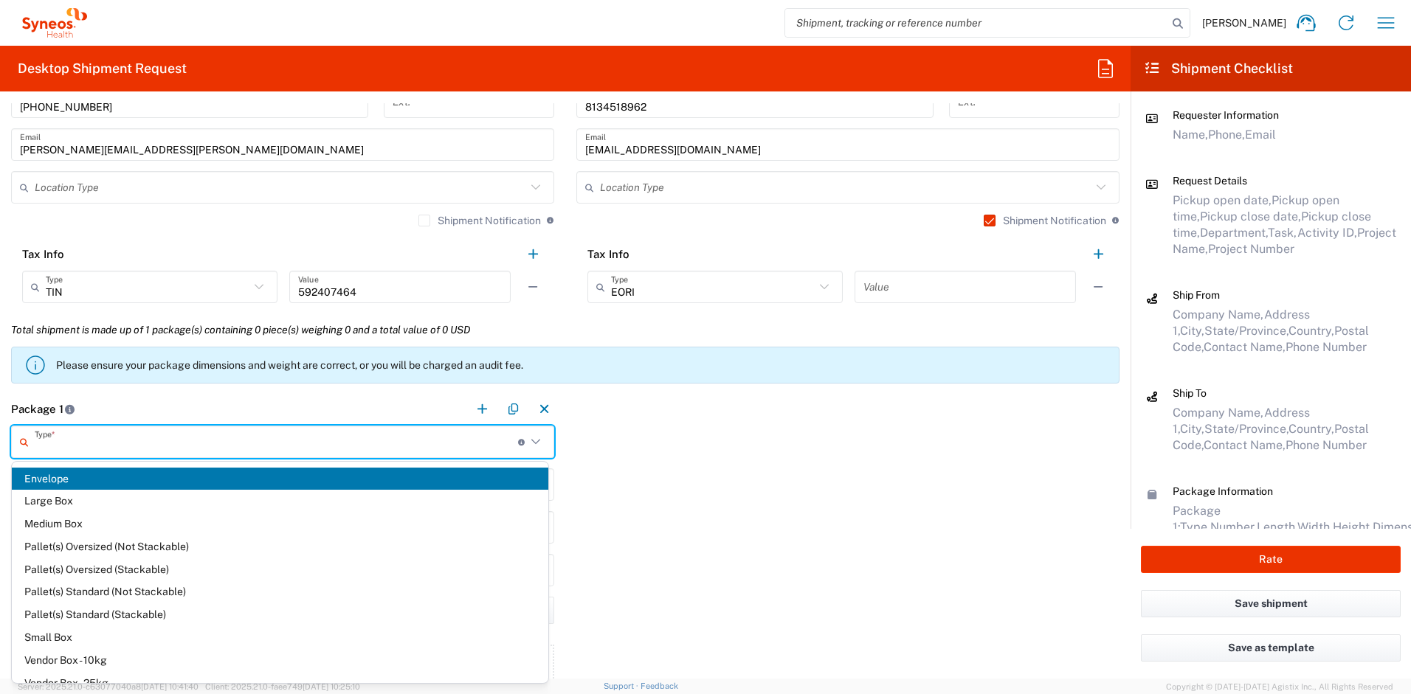
click at [235, 444] on input "text" at bounding box center [276, 442] width 483 height 26
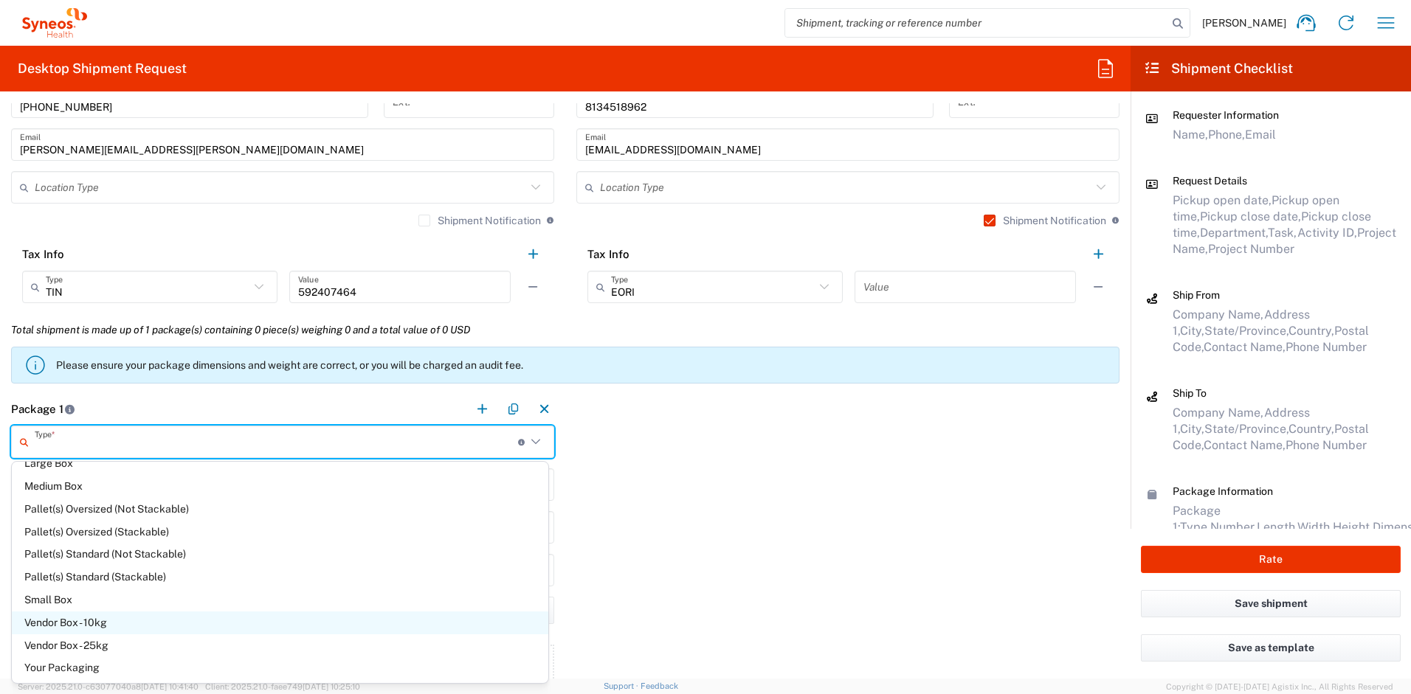
scroll to position [41, 0]
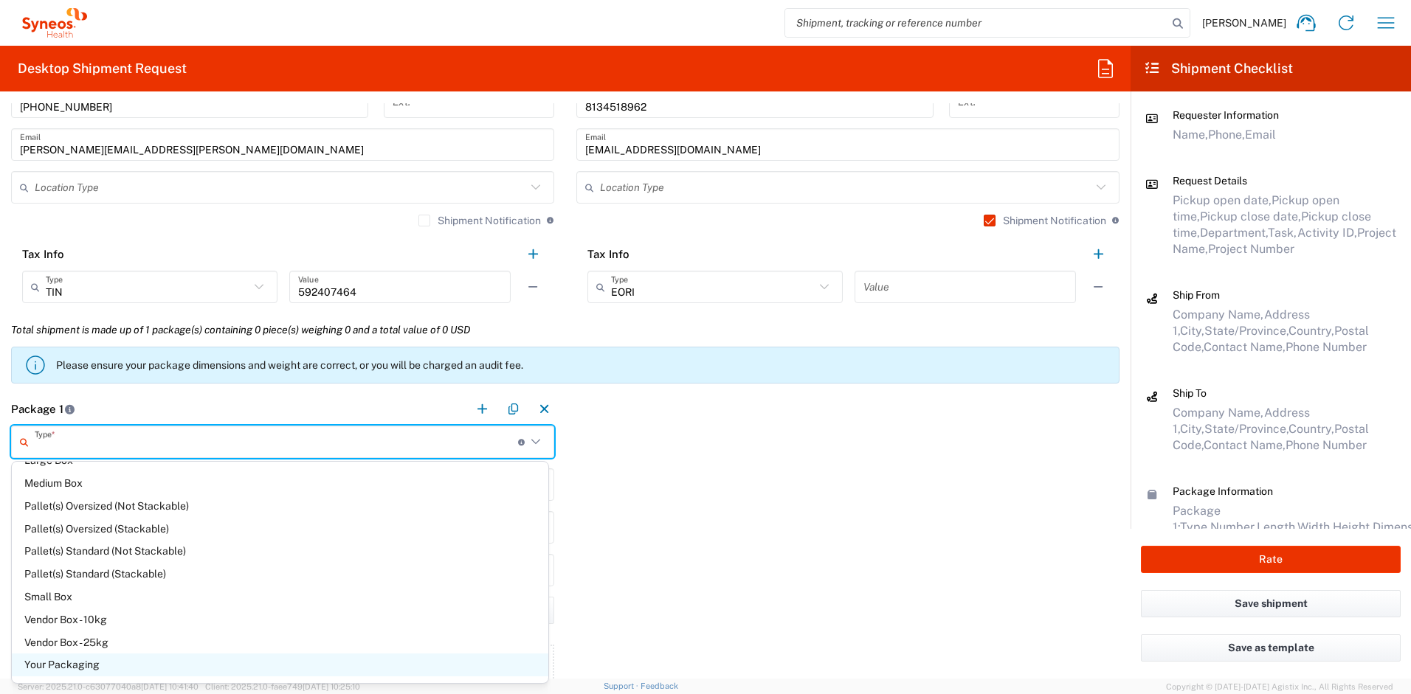
click at [110, 666] on span "Your Packaging" at bounding box center [280, 665] width 536 height 23
type input "Your Packaging"
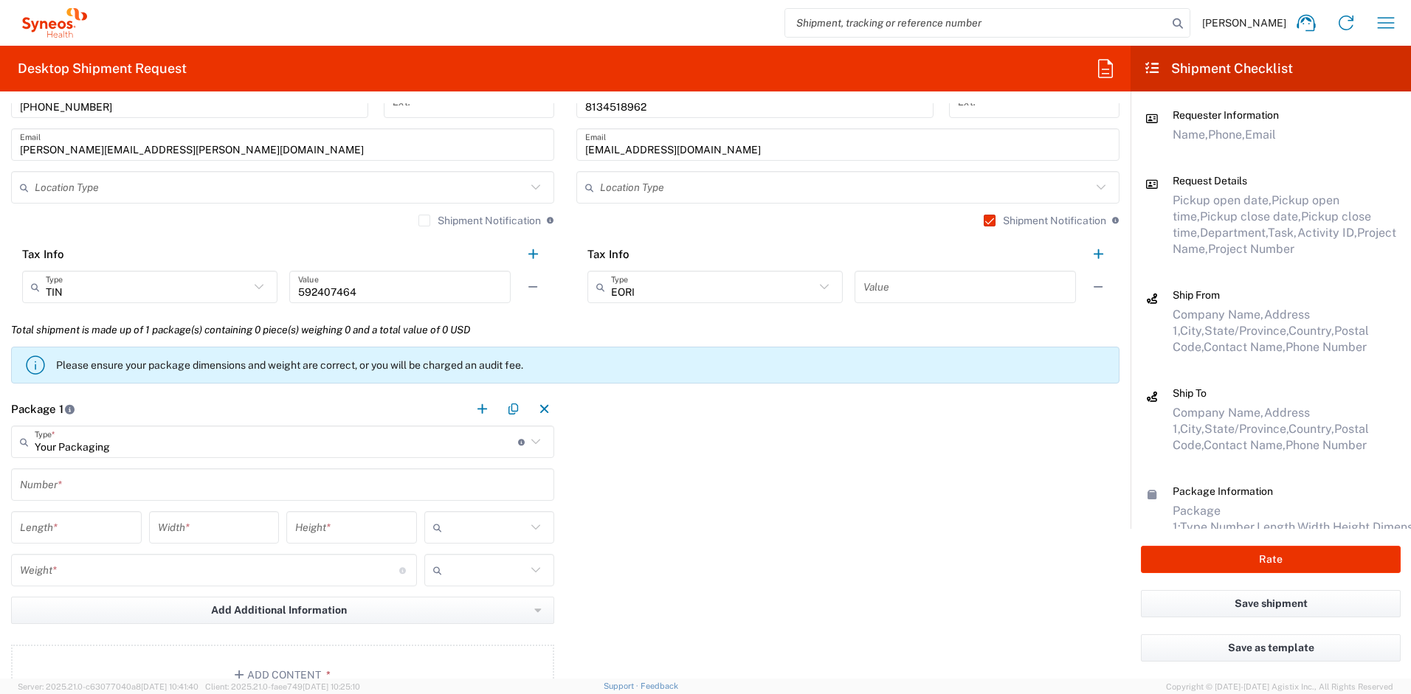
click at [69, 472] on input "text" at bounding box center [282, 485] width 525 height 26
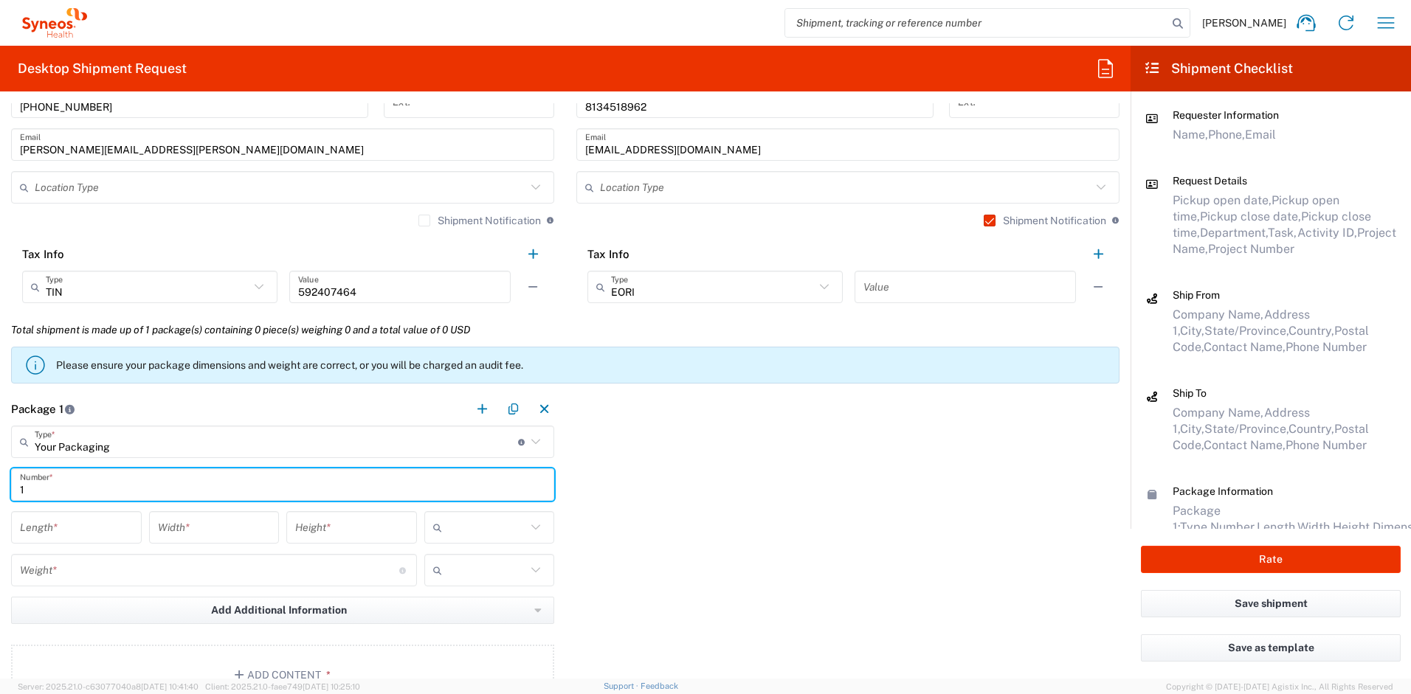
type input "1"
click at [64, 521] on input "number" at bounding box center [76, 528] width 113 height 26
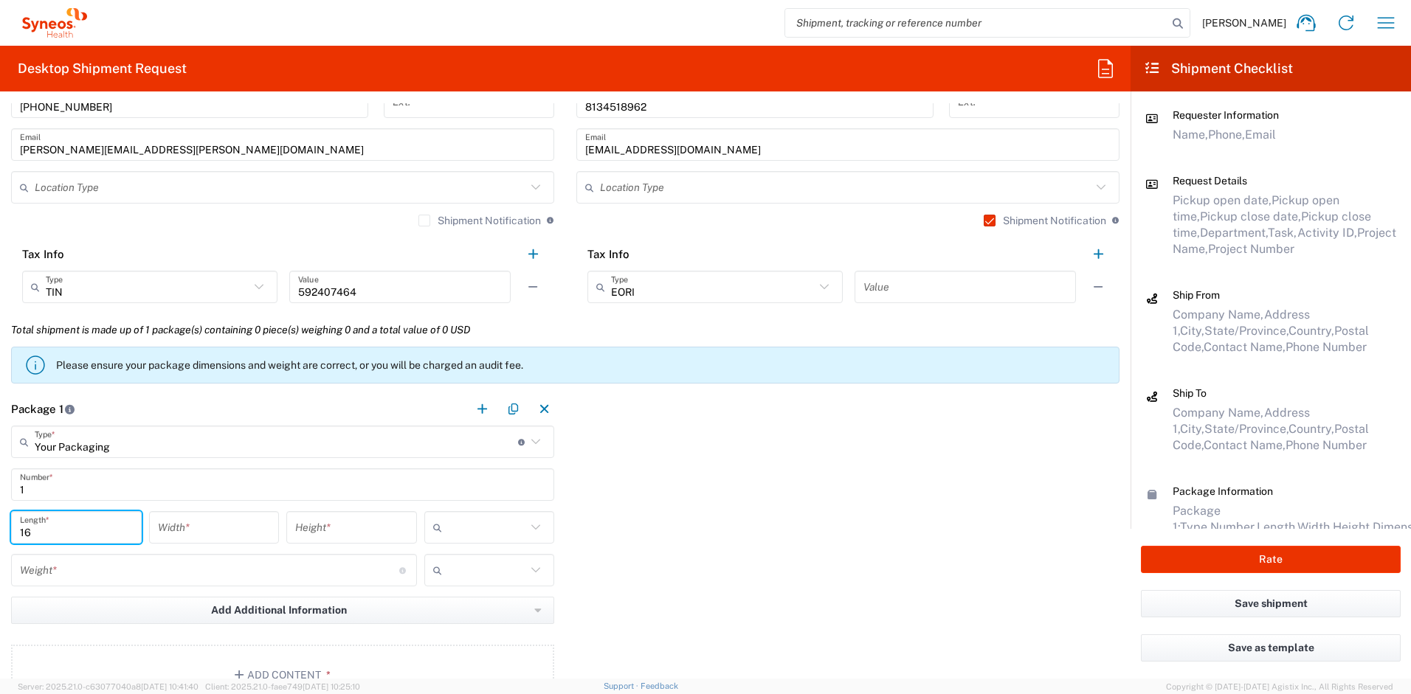
type input "16"
type input "12"
type input "5"
click at [460, 534] on input "text" at bounding box center [487, 528] width 79 height 24
click at [450, 609] on span "in" at bounding box center [485, 609] width 128 height 23
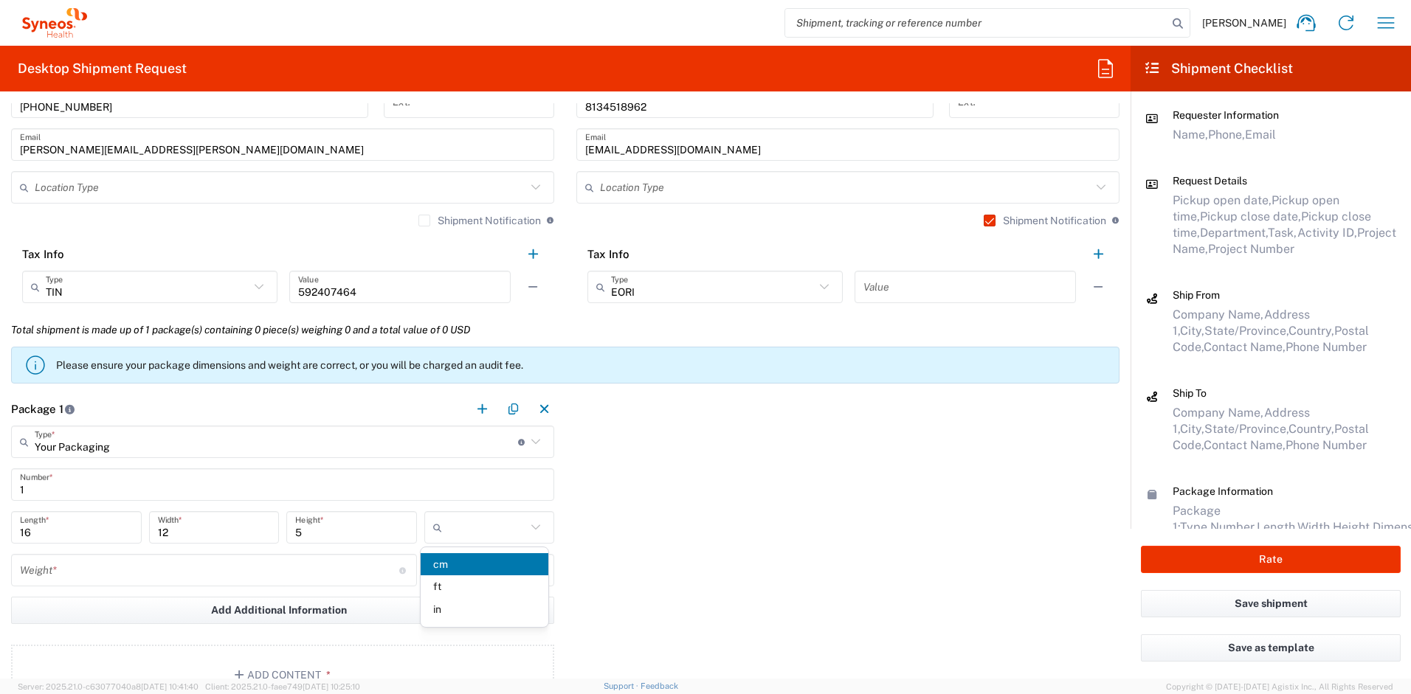
type input "in"
click at [186, 571] on input "number" at bounding box center [209, 571] width 379 height 26
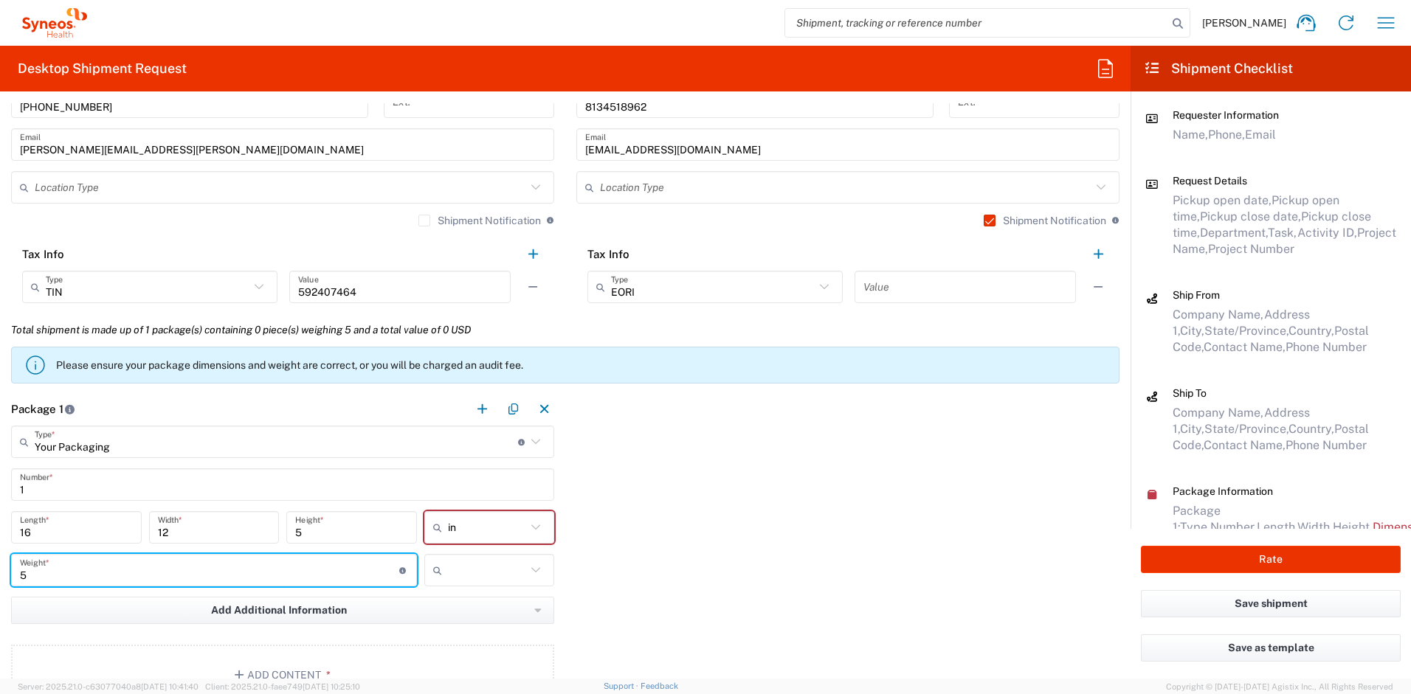
type input "5"
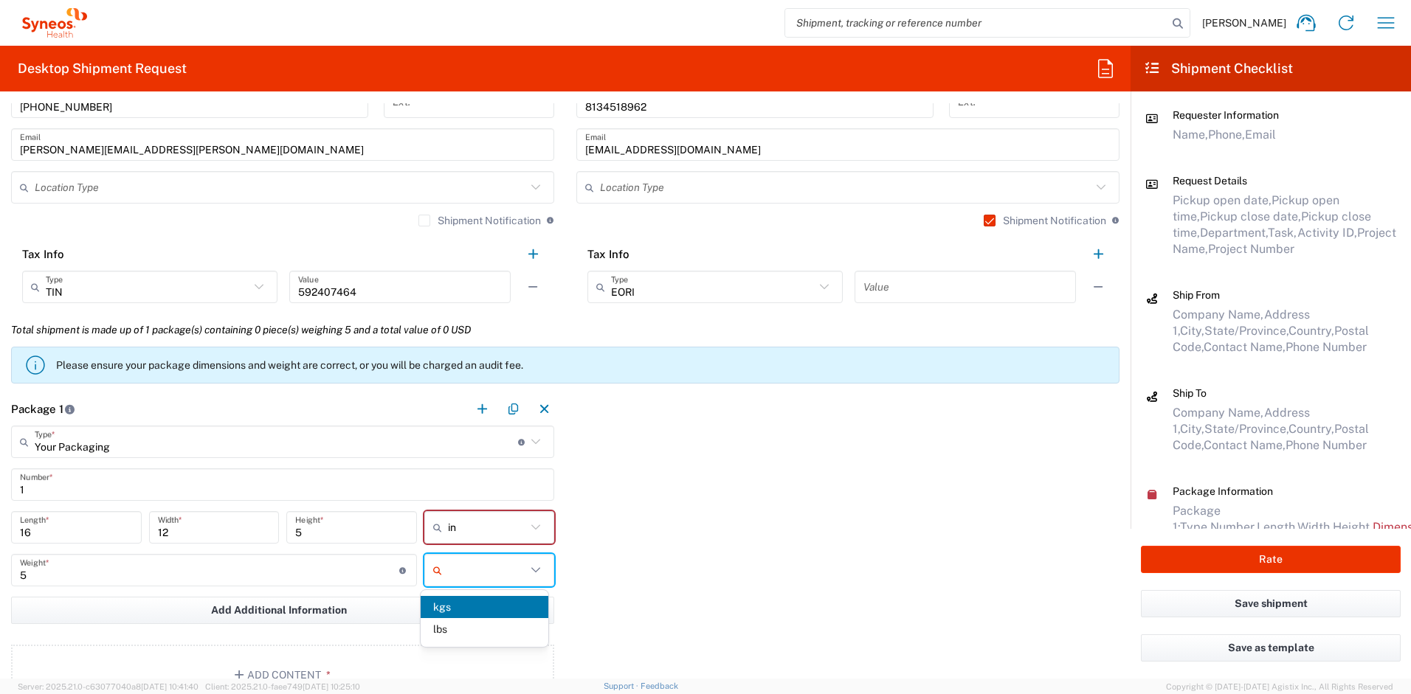
click at [459, 573] on input "text" at bounding box center [487, 571] width 79 height 24
click at [461, 629] on span "lbs" at bounding box center [485, 629] width 128 height 23
type input "lbs"
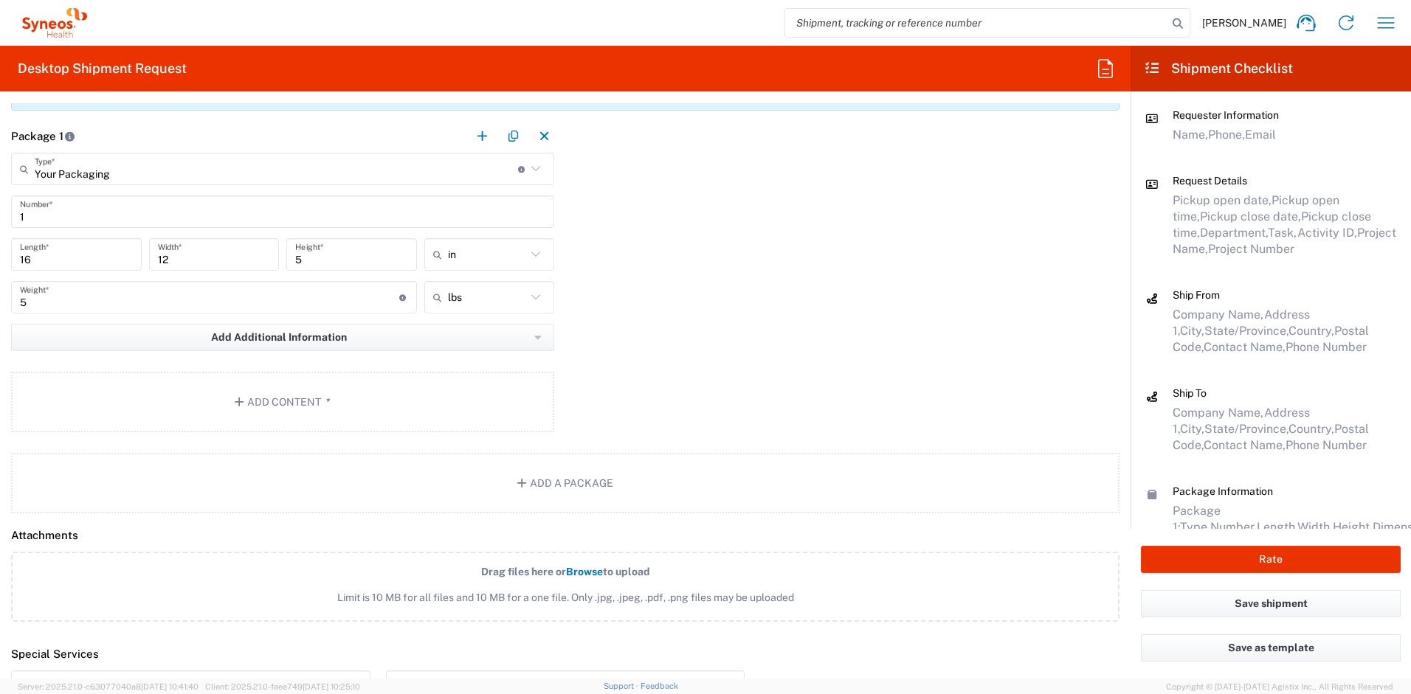
scroll to position [1435, 0]
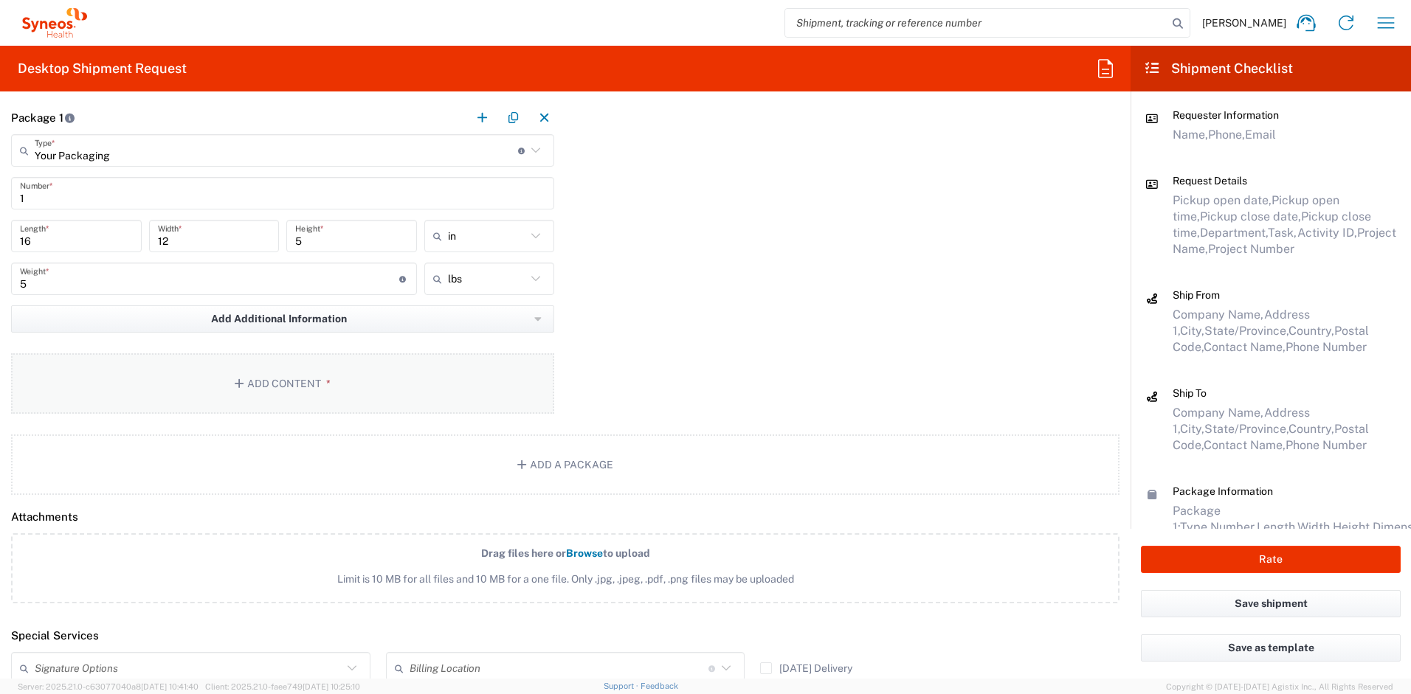
click at [292, 384] on button "Add Content *" at bounding box center [282, 383] width 543 height 61
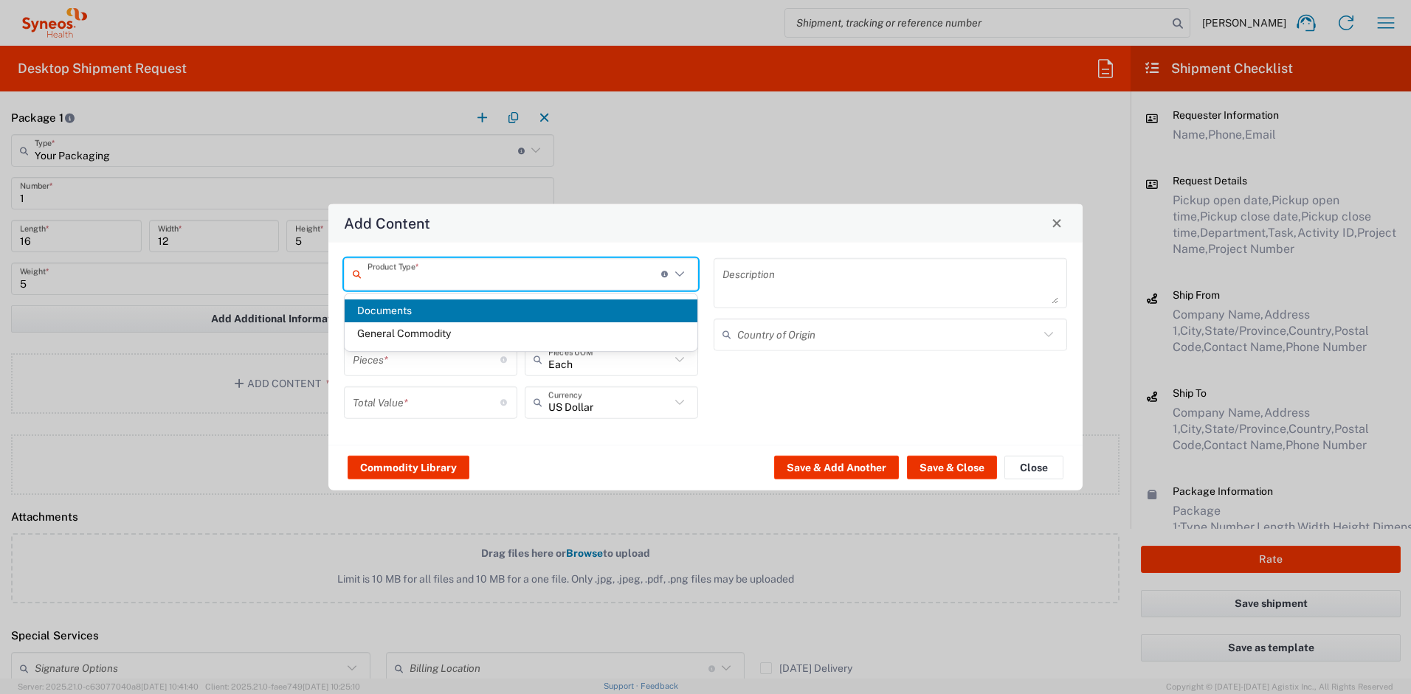
click at [424, 279] on input "text" at bounding box center [514, 274] width 294 height 26
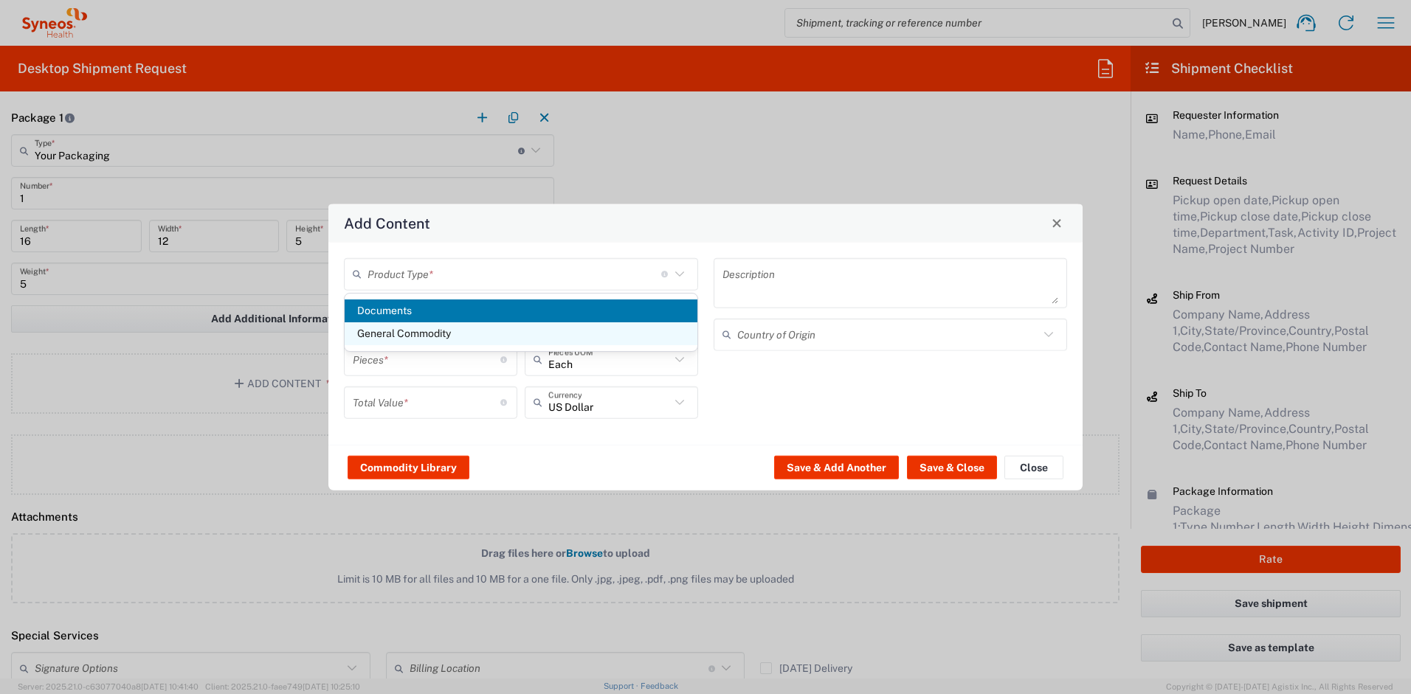
click at [418, 334] on span "General Commodity" at bounding box center [521, 333] width 353 height 23
type input "General Commodity"
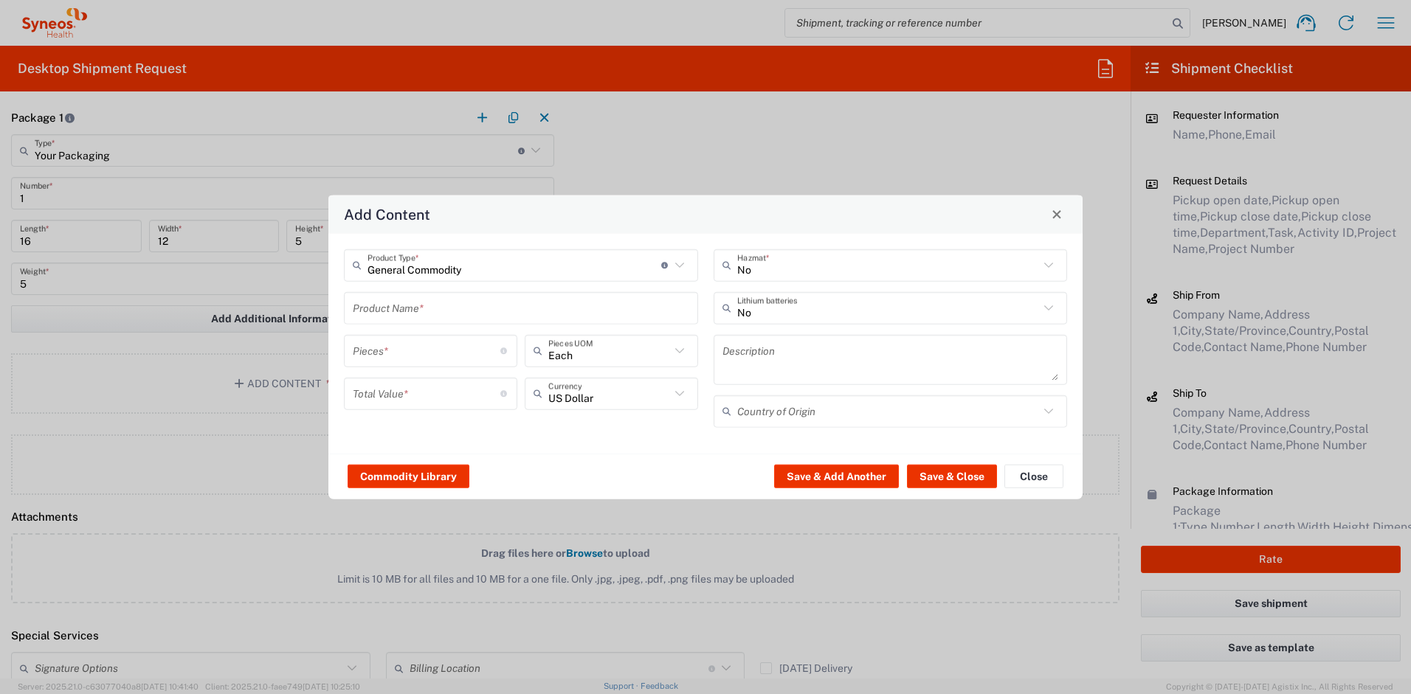
click at [422, 314] on input "text" at bounding box center [521, 308] width 336 height 26
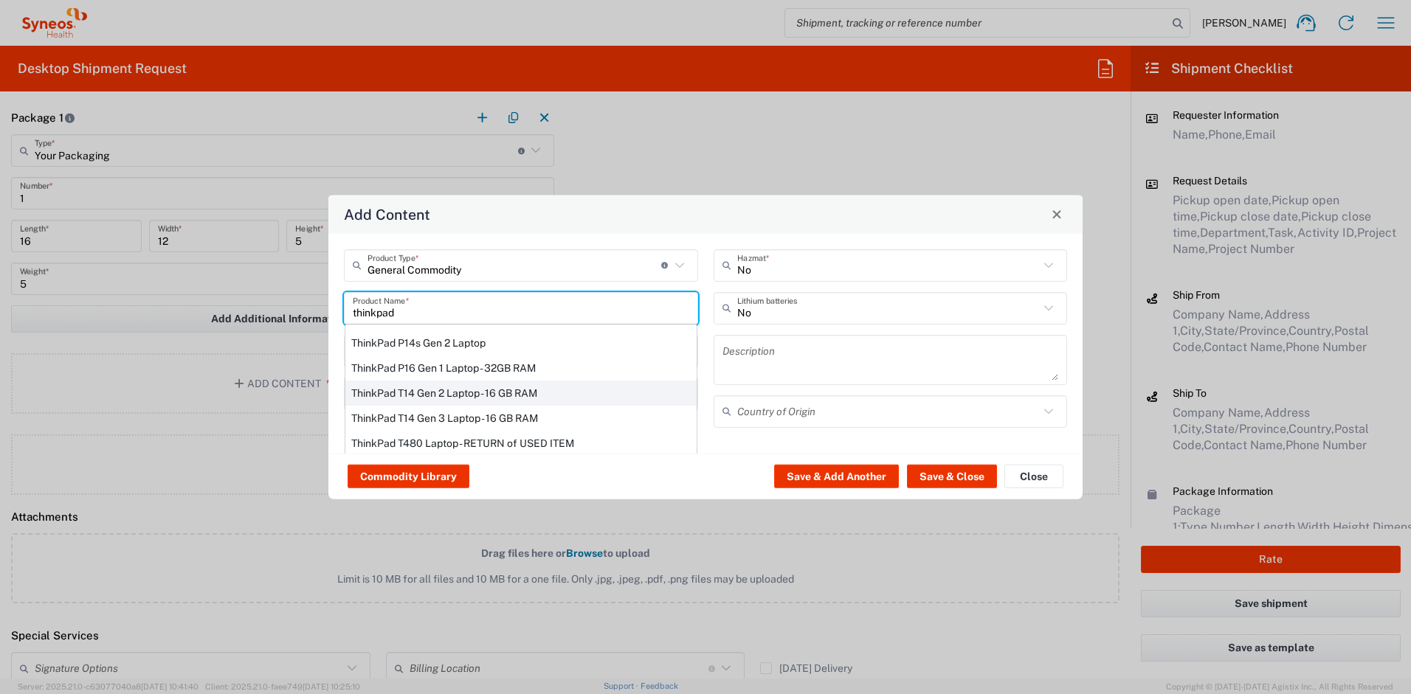
click at [428, 387] on div "ThinkPad T14 Gen 2 Laptop - 16 GB RAM" at bounding box center [520, 392] width 351 height 25
type input "ThinkPad T14 Gen 2 Laptop - 16 GB RAM"
type input "1"
type textarea "Intel Core i7-1156G7 vProÂ® Processor - 14"- 16 GB RAM - 512 GB SSD"
type input "[GEOGRAPHIC_DATA]"
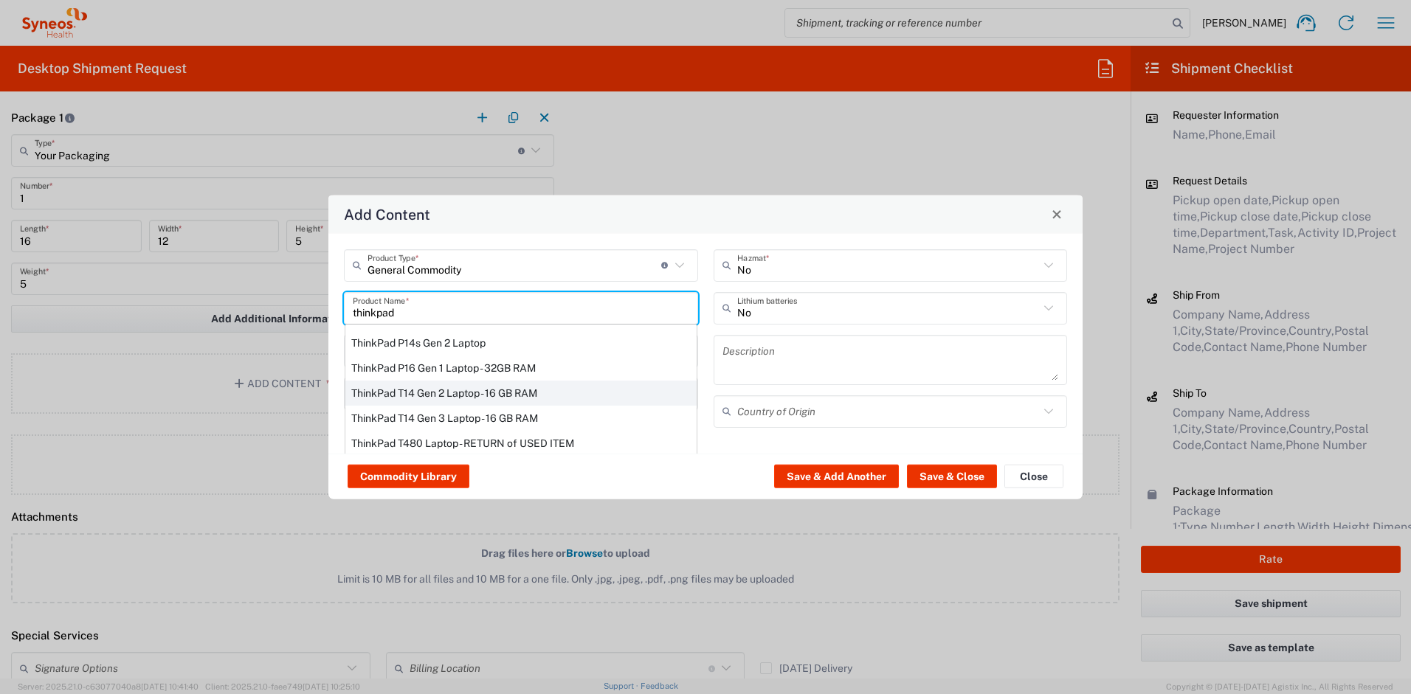
type input "Yes"
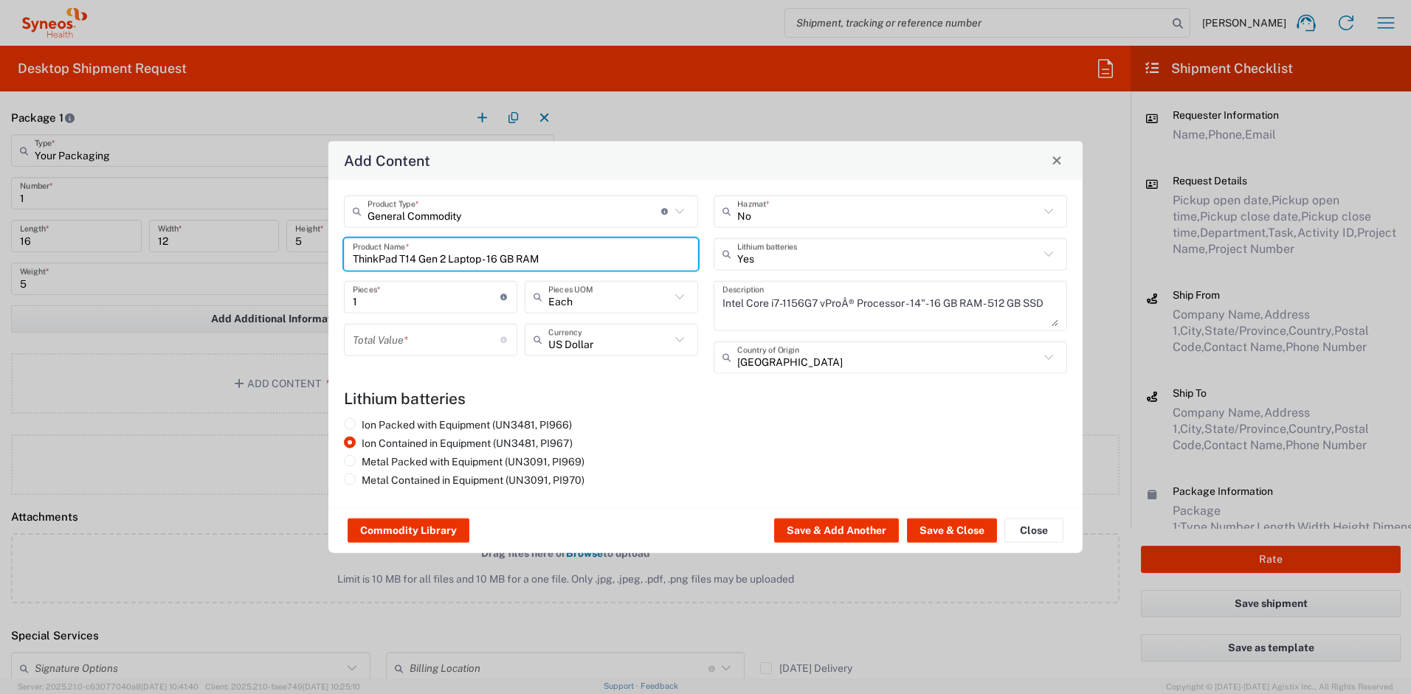
click at [434, 342] on input "number" at bounding box center [427, 340] width 148 height 26
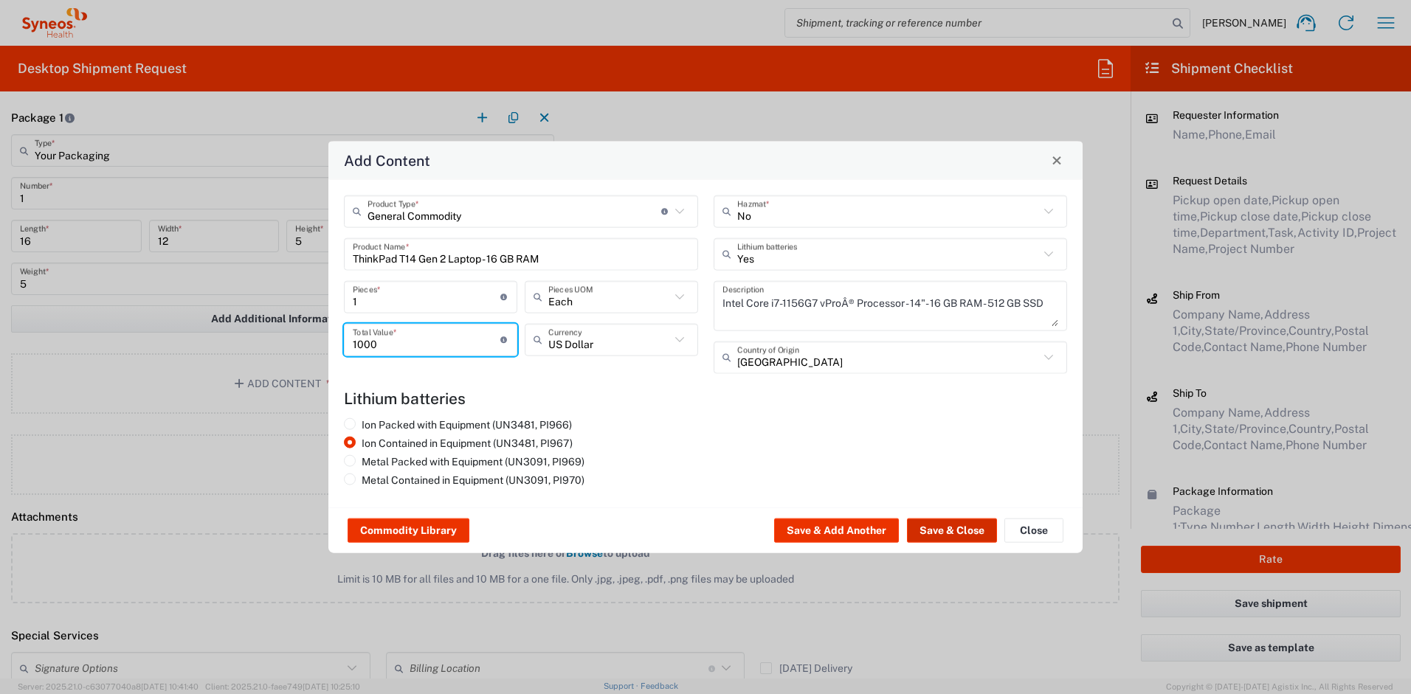
type input "1000"
click at [934, 531] on button "Save & Close" at bounding box center [952, 531] width 90 height 24
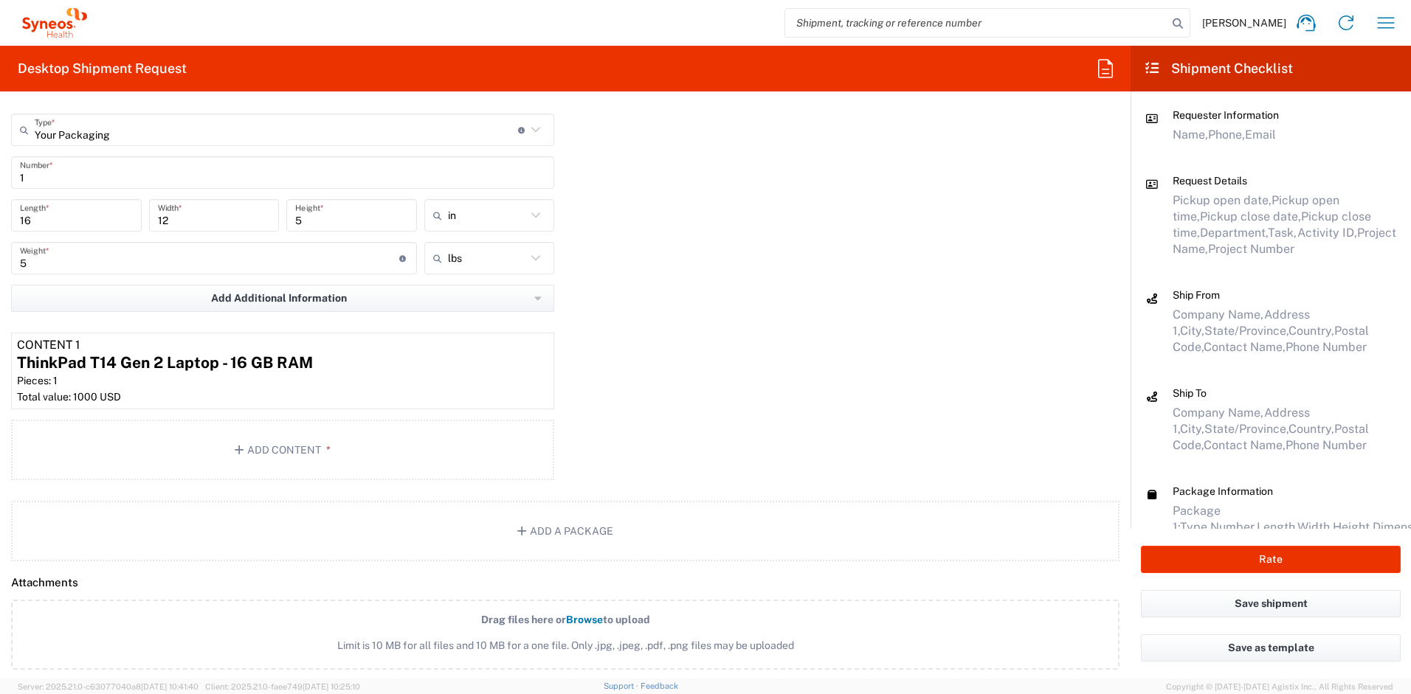
scroll to position [1626, 0]
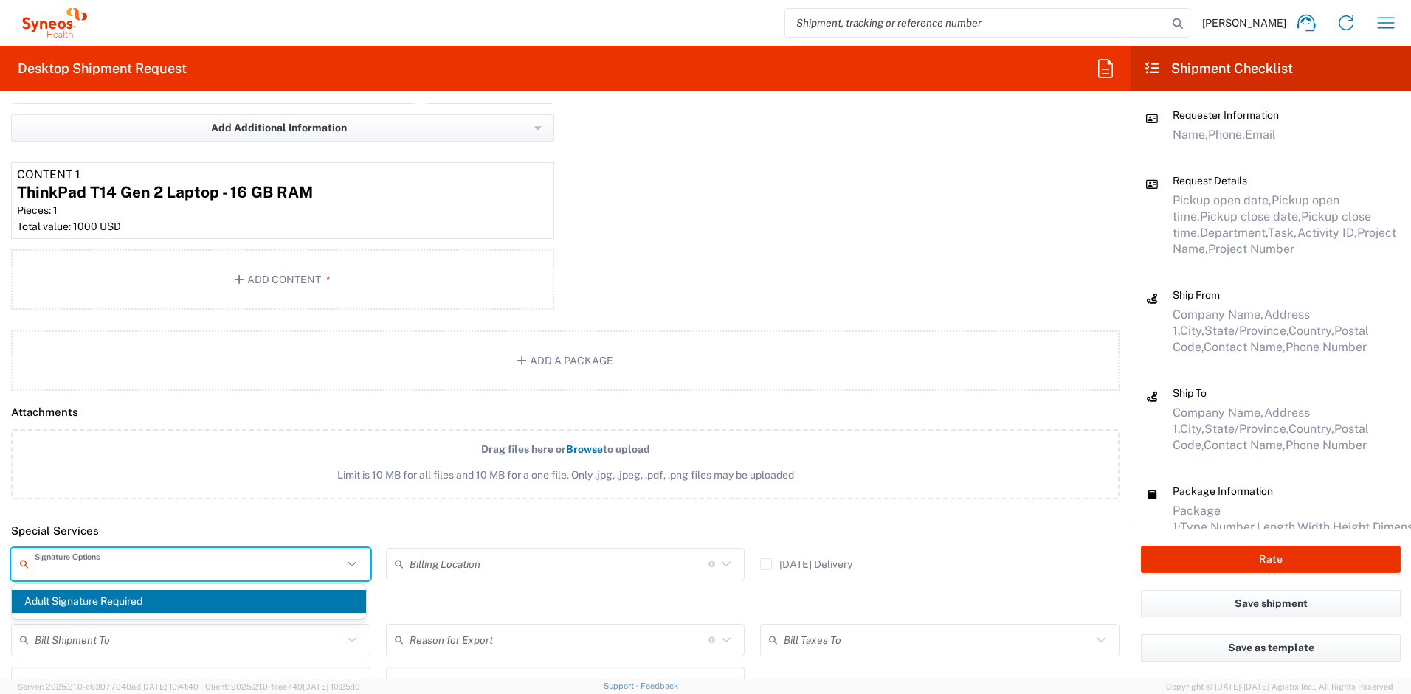
click at [164, 553] on input "text" at bounding box center [189, 564] width 308 height 26
click at [143, 593] on span "Adult Signature Required" at bounding box center [189, 601] width 354 height 23
type input "Adult Signature Required"
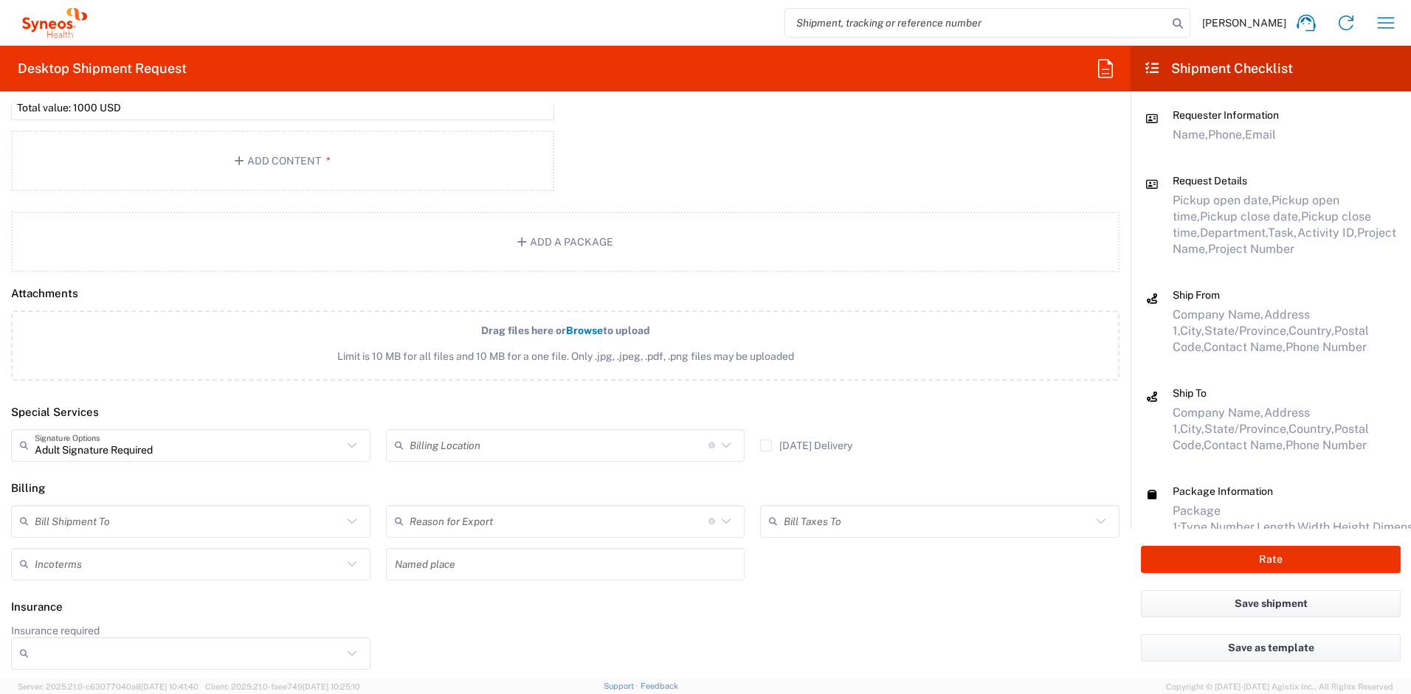
scroll to position [1747, 0]
click at [1176, 559] on button "Rate" at bounding box center [1271, 559] width 260 height 27
type input "4510"
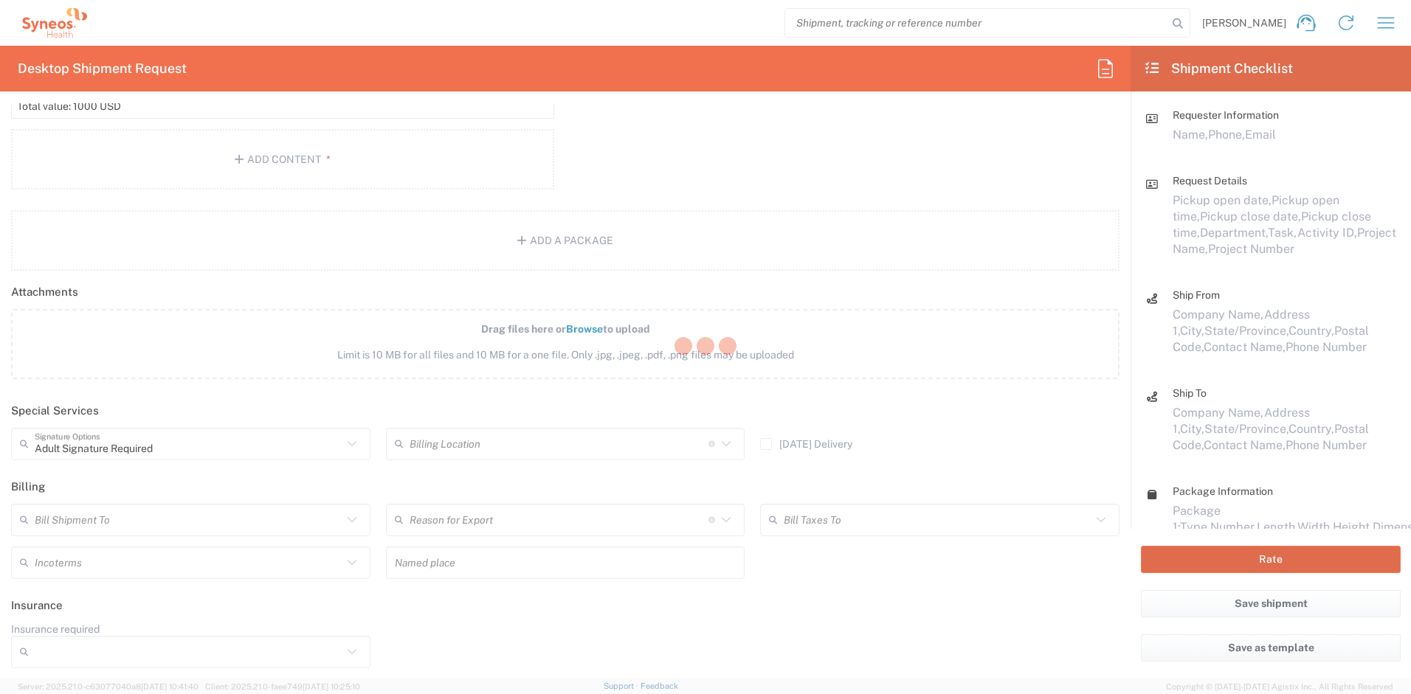
type input "4510 DEPARTMENTAL EXPENSE"
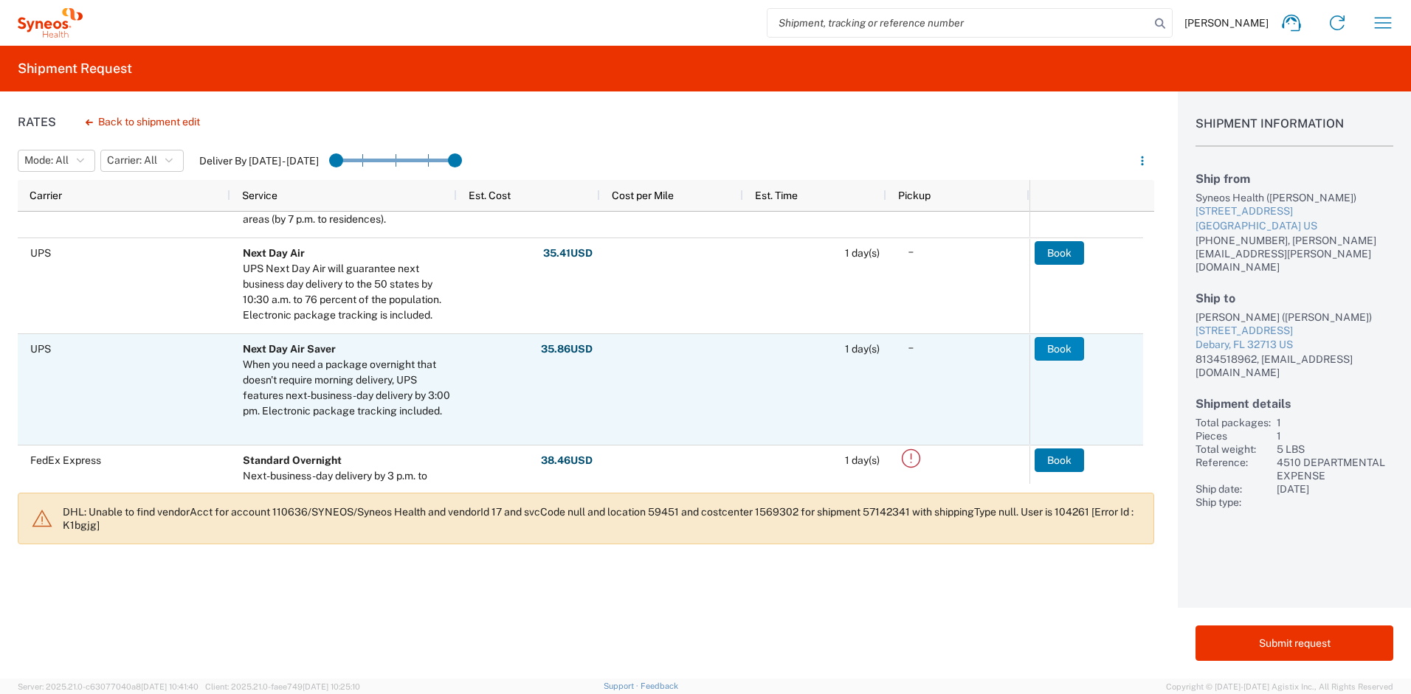
click at [1049, 346] on button "Book" at bounding box center [1059, 349] width 49 height 24
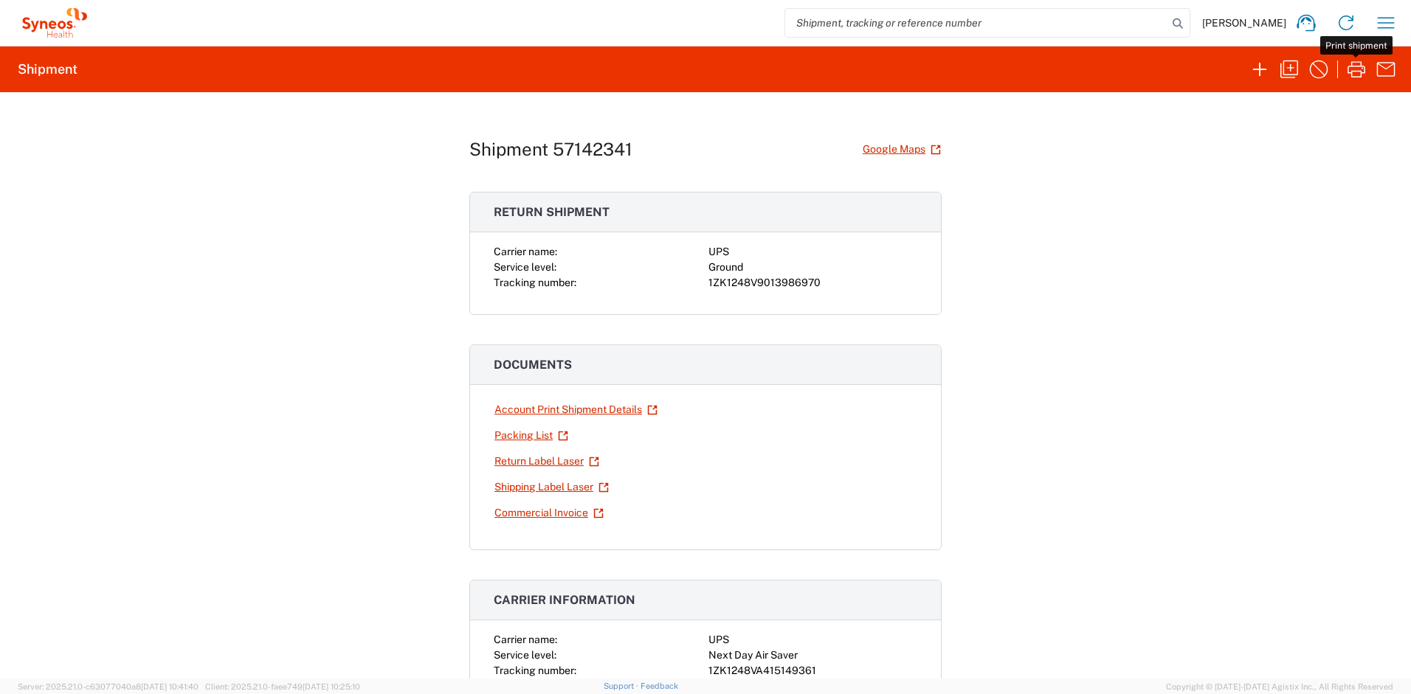
click at [1349, 72] on icon "button" at bounding box center [1356, 69] width 18 height 16
click at [514, 464] on link "Return Label Laser" at bounding box center [547, 462] width 106 height 26
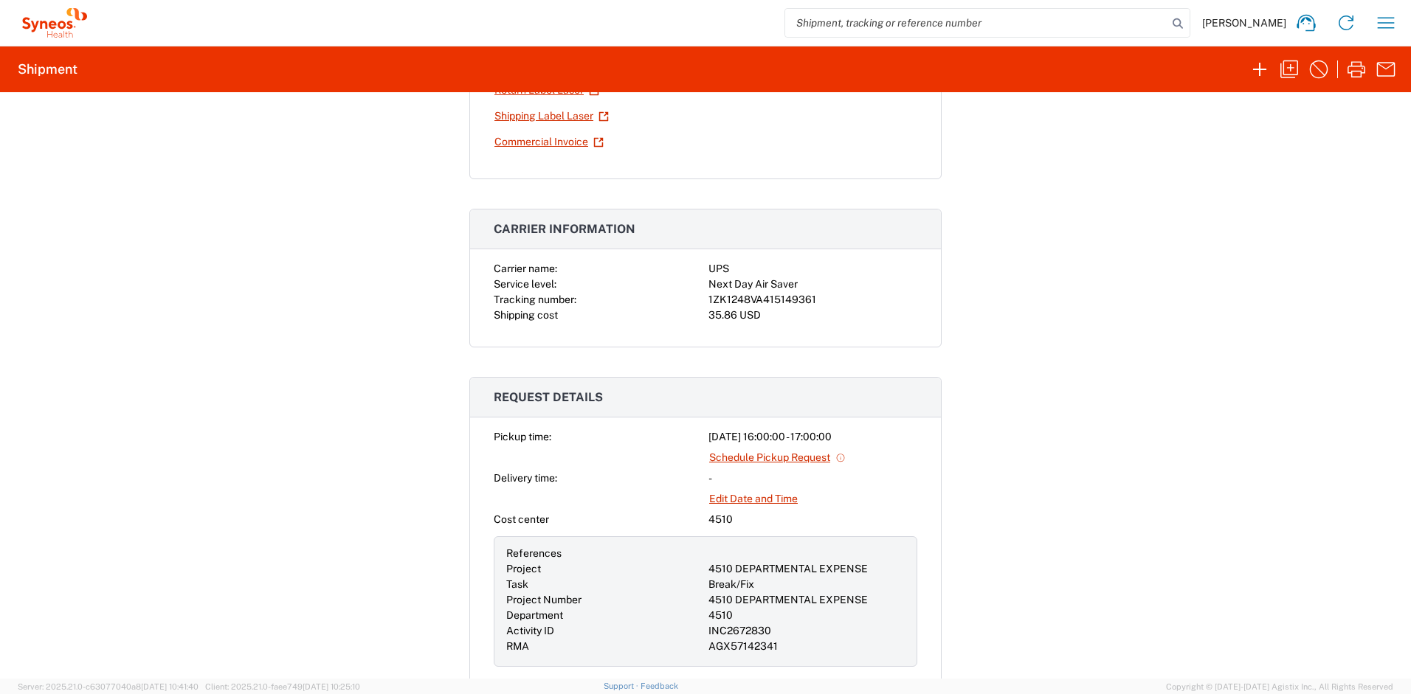
scroll to position [367, 0]
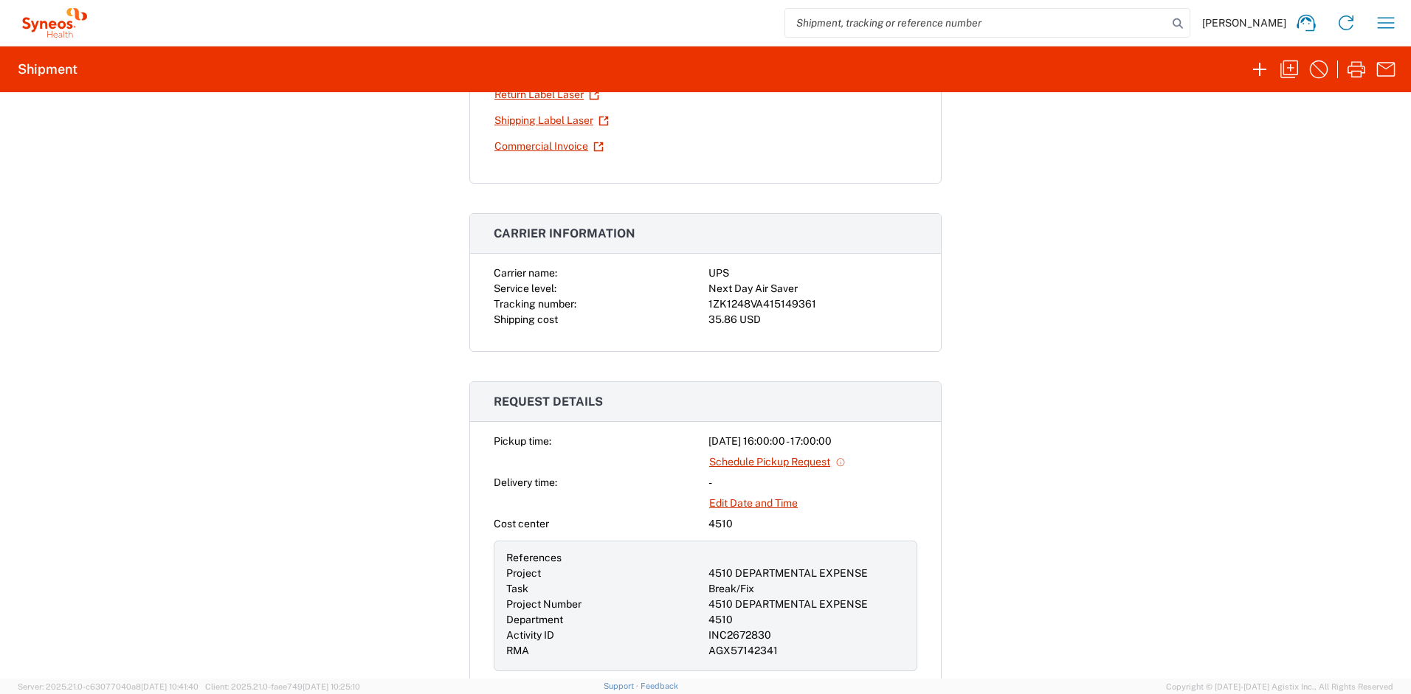
click at [778, 334] on div "Carrier name: UPS Service level: Next Day Air Saver Tracking number: 1ZK1248VA4…" at bounding box center [705, 309] width 471 height 86
drag, startPoint x: 809, startPoint y: 304, endPoint x: 701, endPoint y: 309, distance: 107.9
click at [701, 309] on div "Carrier name: UPS Service level: Next Day Air Saver Tracking number: 1ZK1248VA4…" at bounding box center [706, 297] width 424 height 62
copy div "1ZK1248VA415149361"
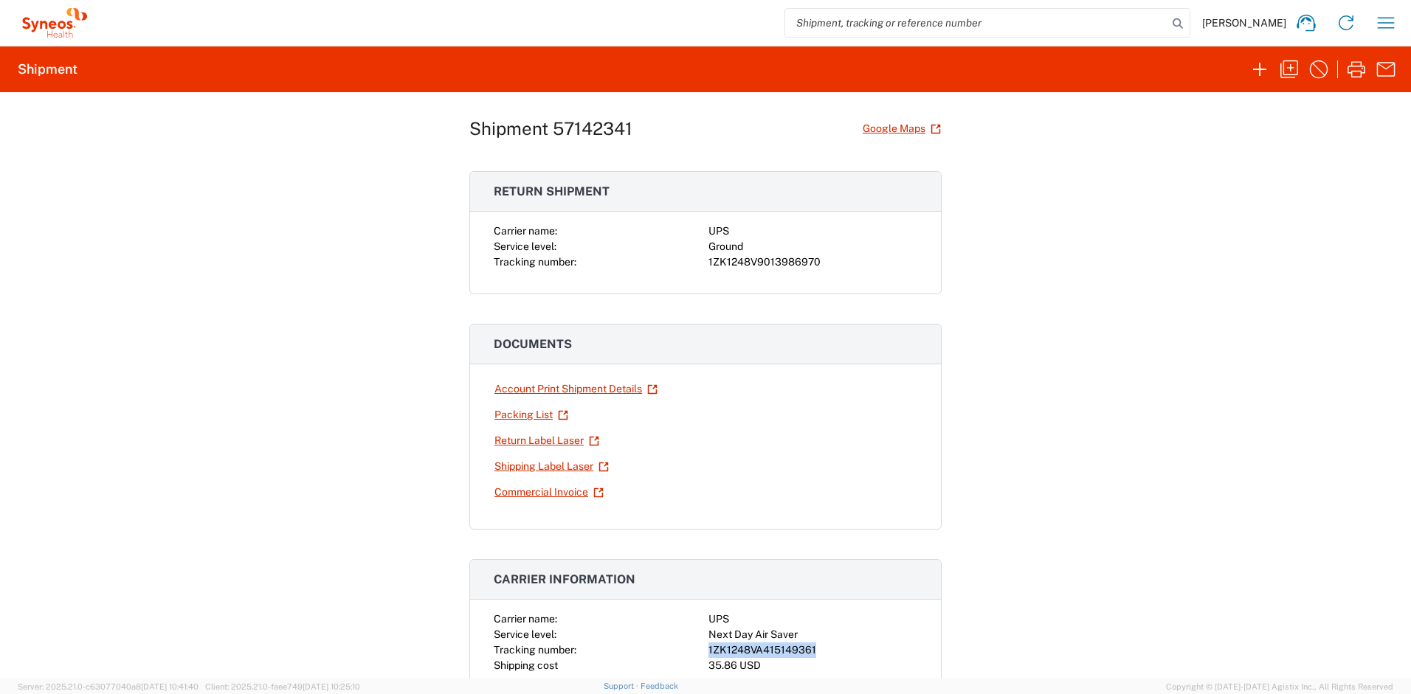
scroll to position [0, 0]
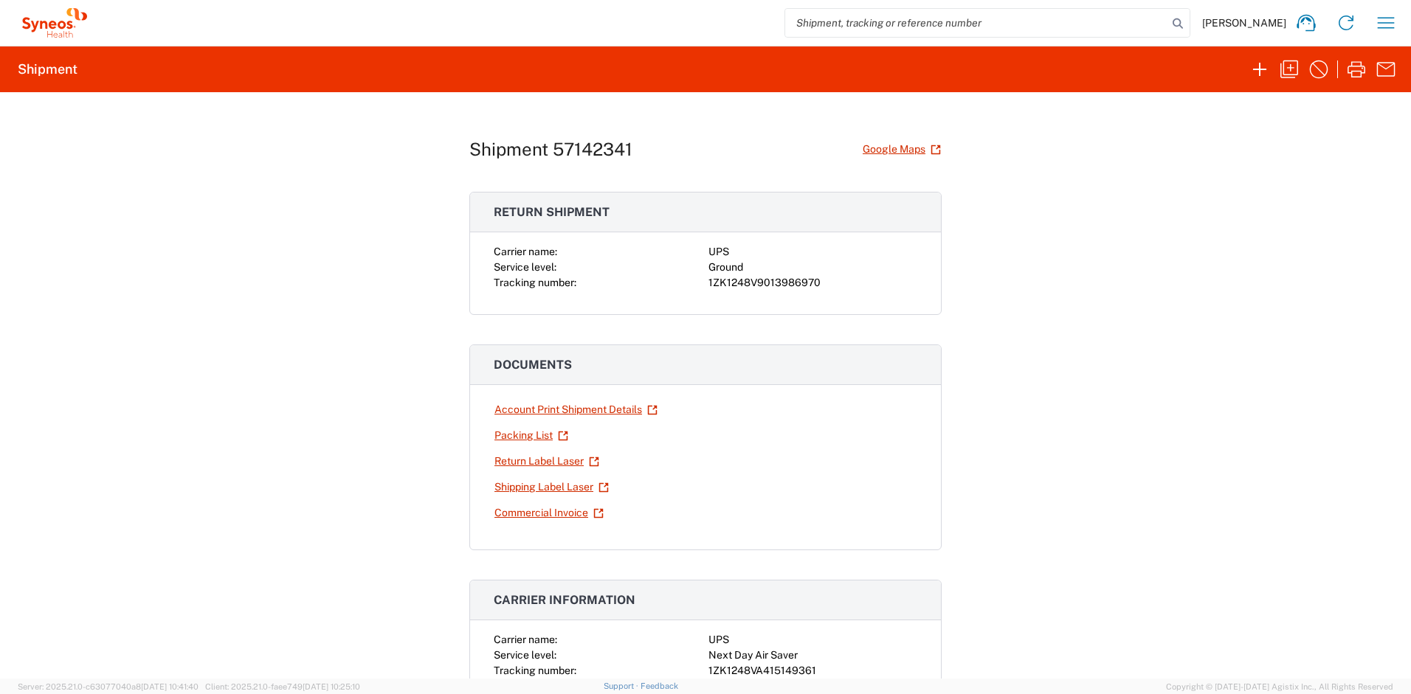
click at [817, 298] on div "Carrier name: UPS Service level: Ground Tracking number: 1ZK1248V9013986970" at bounding box center [705, 279] width 471 height 70
drag, startPoint x: 812, startPoint y: 281, endPoint x: 703, endPoint y: 285, distance: 109.3
click at [708, 285] on div "1ZK1248V9013986970" at bounding box center [812, 282] width 209 height 15
copy div "1ZK1248V9013986970"
